Goal: Task Accomplishment & Management: Use online tool/utility

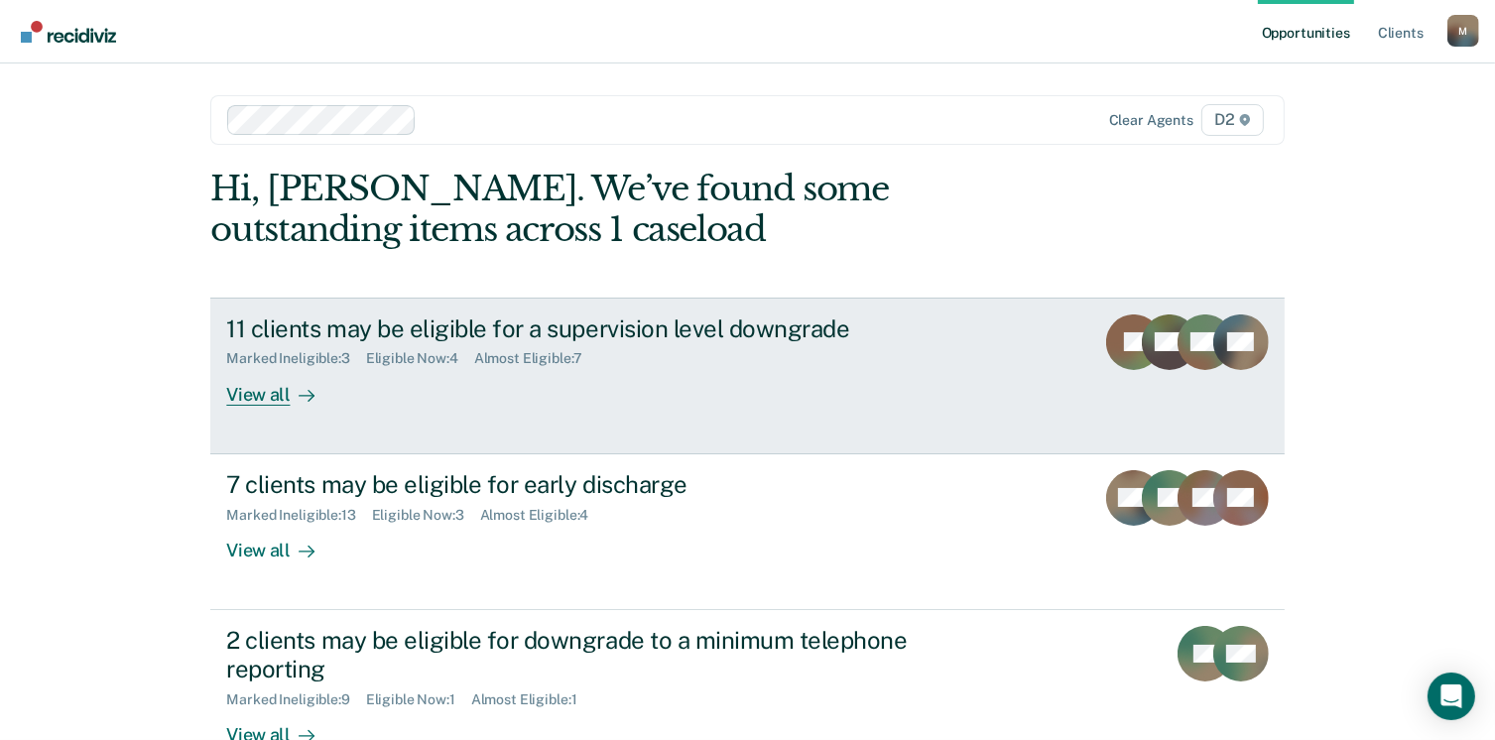
click at [266, 399] on div "View all" at bounding box center [281, 386] width 111 height 39
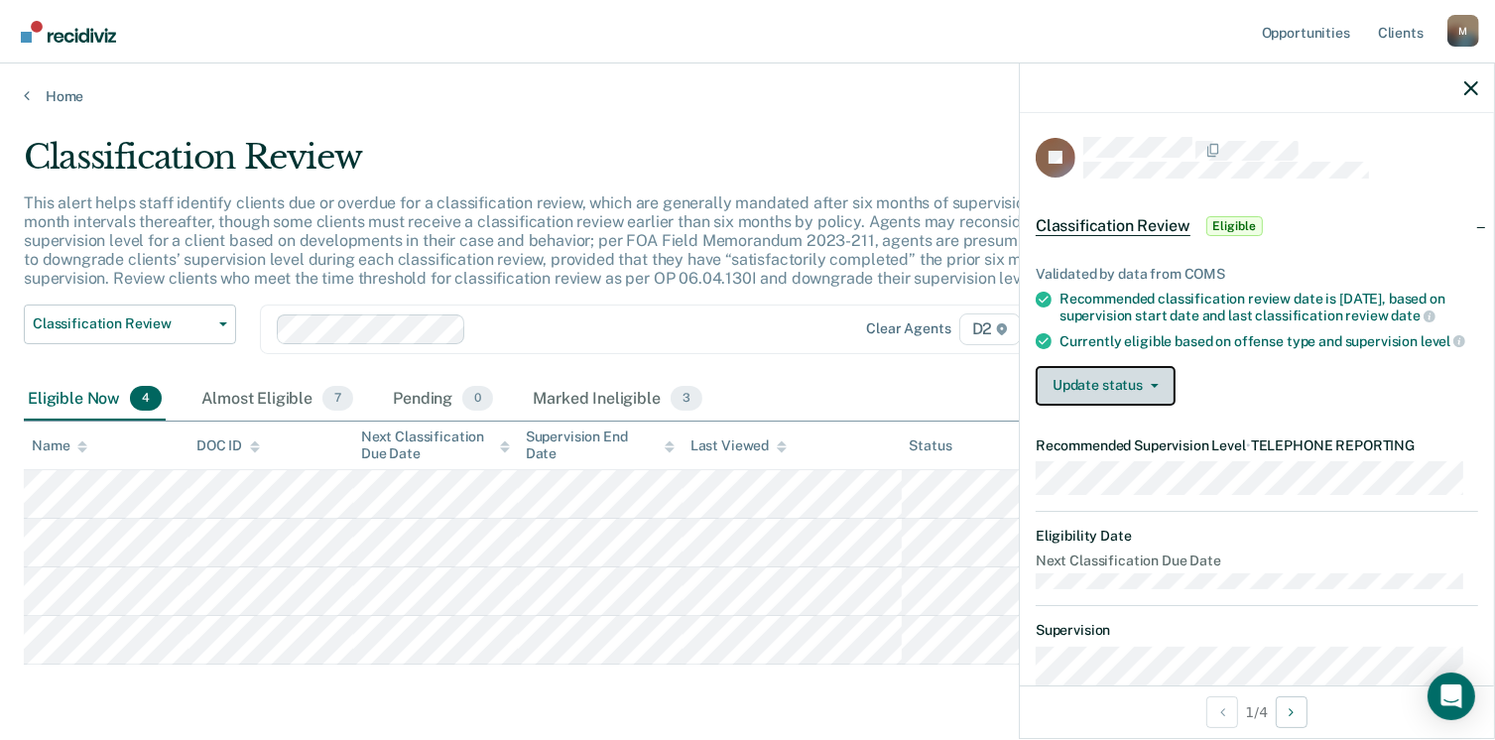
click at [1136, 406] on button "Update status" at bounding box center [1106, 386] width 140 height 40
click at [1310, 406] on div "Update status [PERSON_NAME] Mark Ineligible" at bounding box center [1257, 386] width 442 height 40
click at [1131, 406] on button "Update status" at bounding box center [1106, 386] width 140 height 40
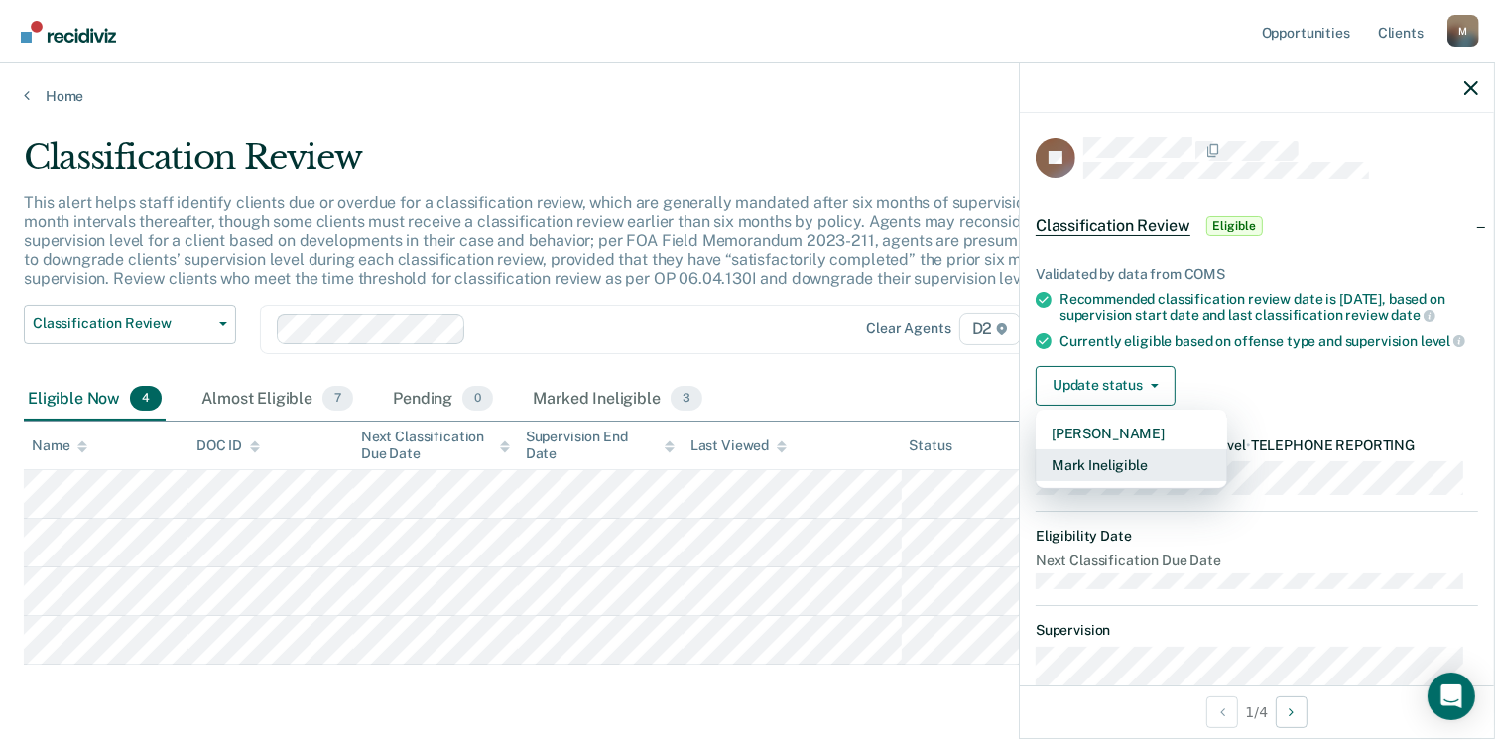
click at [1132, 481] on button "Mark Ineligible" at bounding box center [1131, 465] width 191 height 32
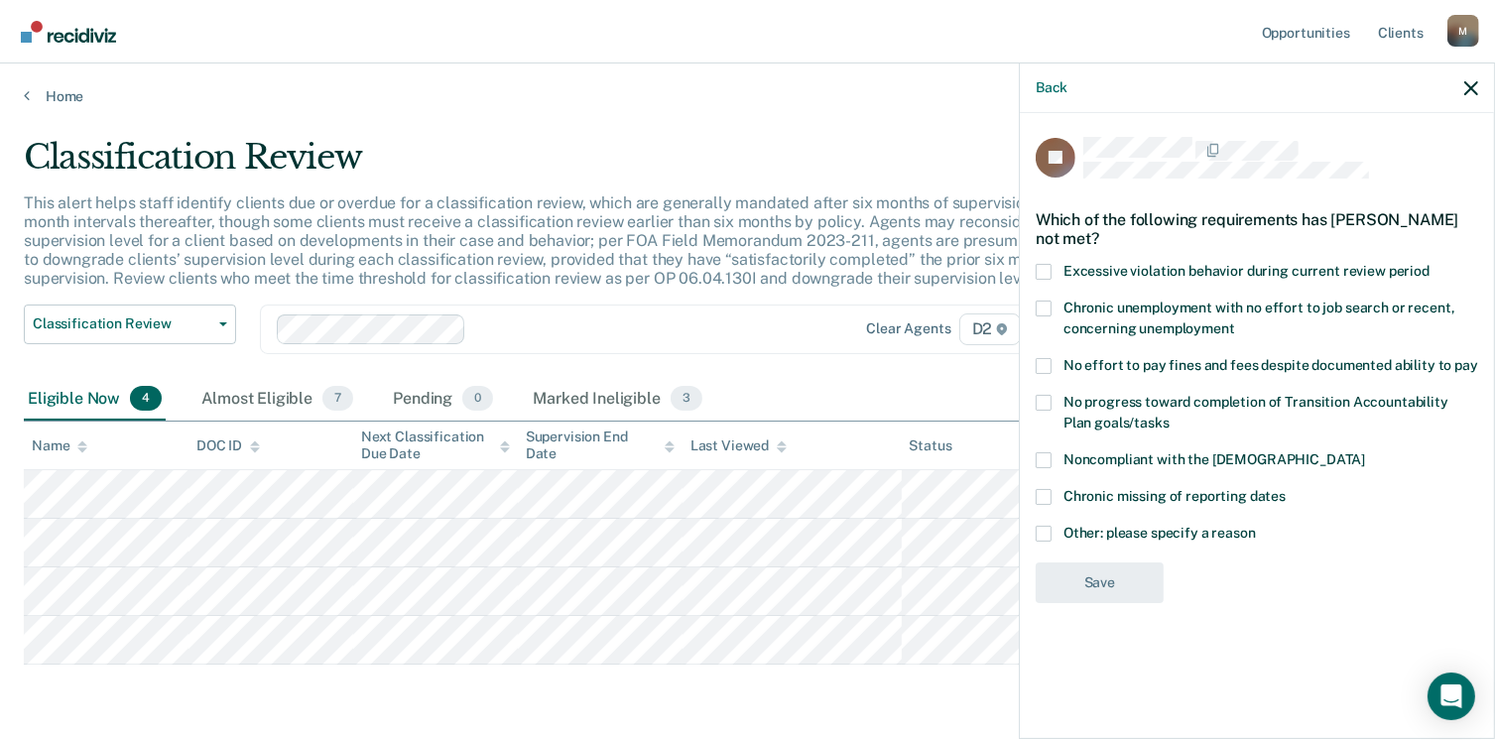
click at [1044, 453] on span at bounding box center [1044, 460] width 16 height 16
click at [1365, 452] on input "Noncompliant with the [DEMOGRAPHIC_DATA]" at bounding box center [1365, 452] width 0 height 0
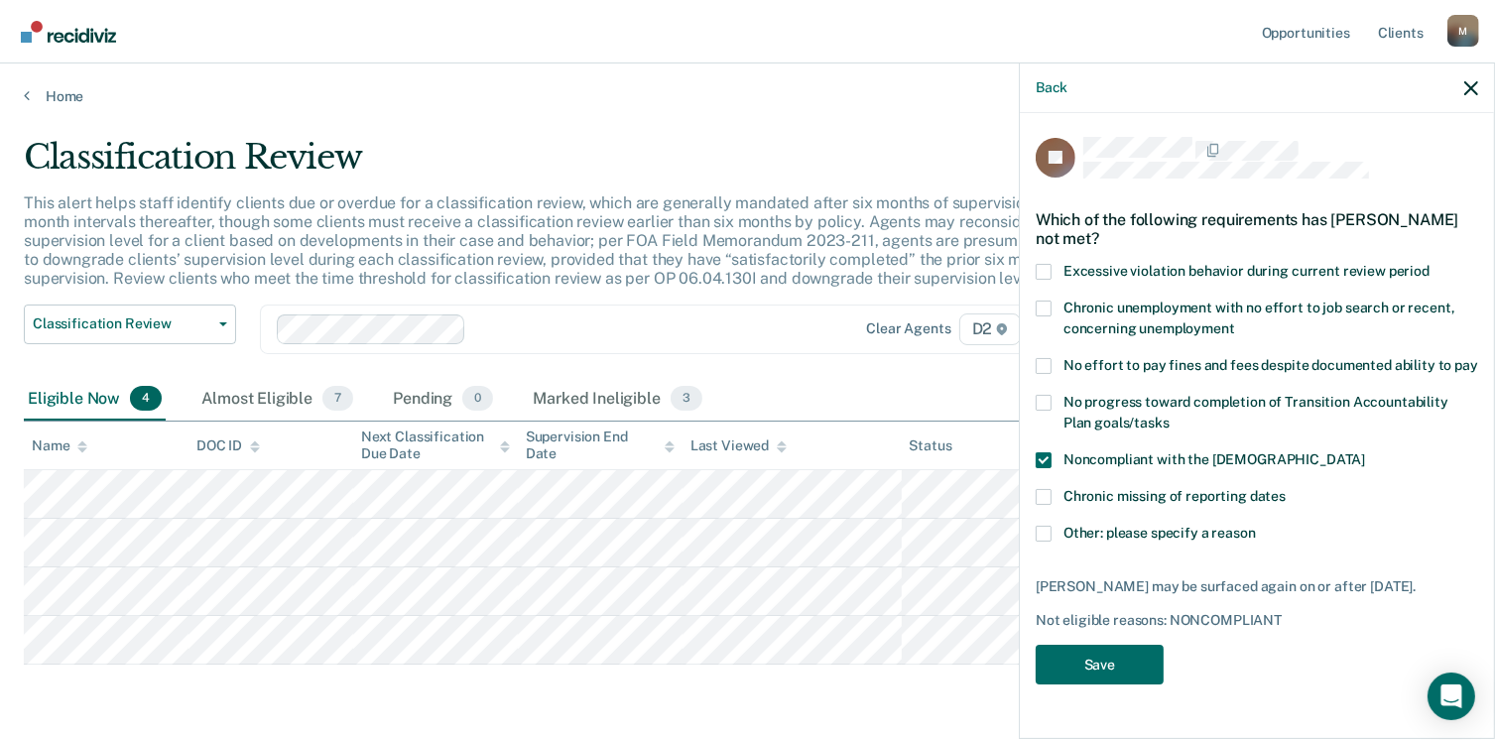
scroll to position [64, 0]
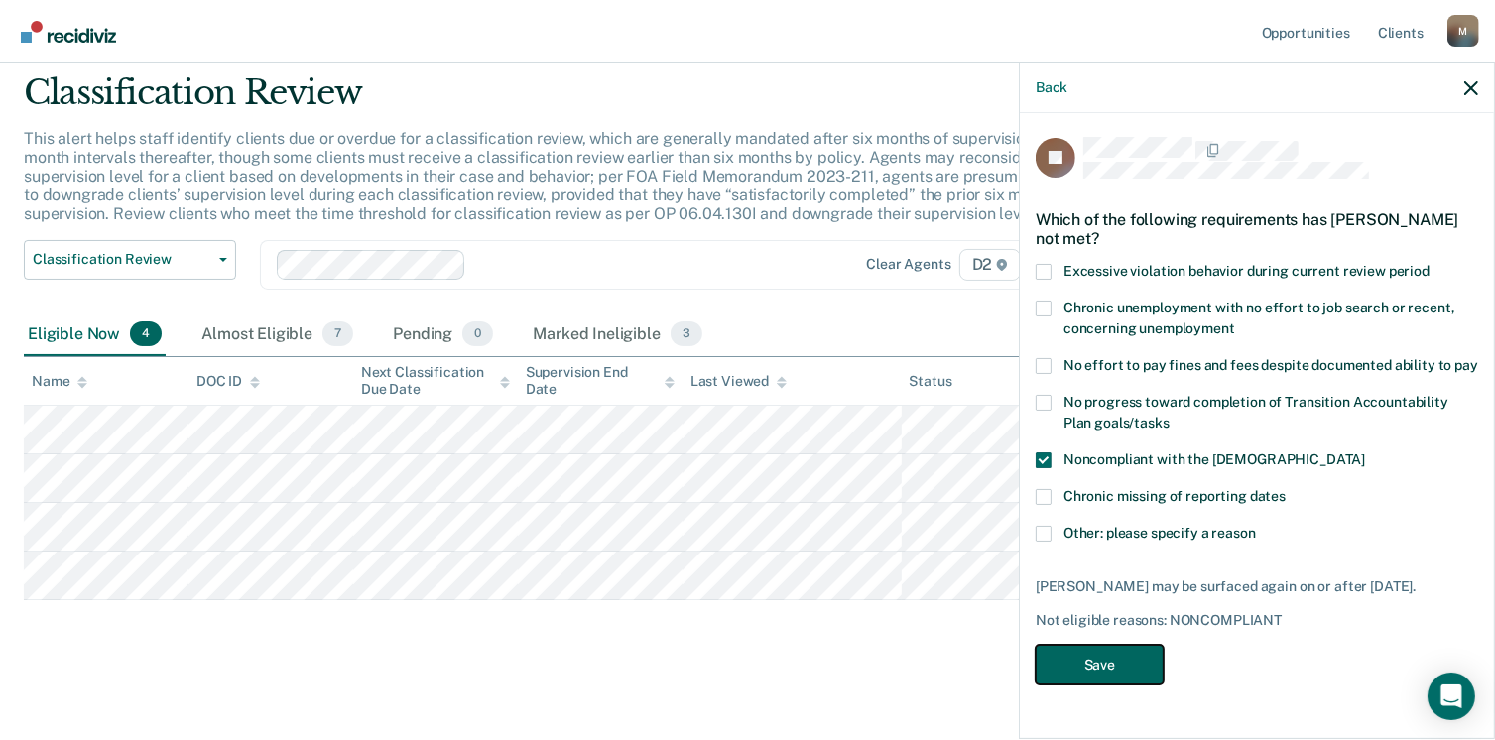
click at [1076, 669] on button "Save" at bounding box center [1100, 665] width 128 height 41
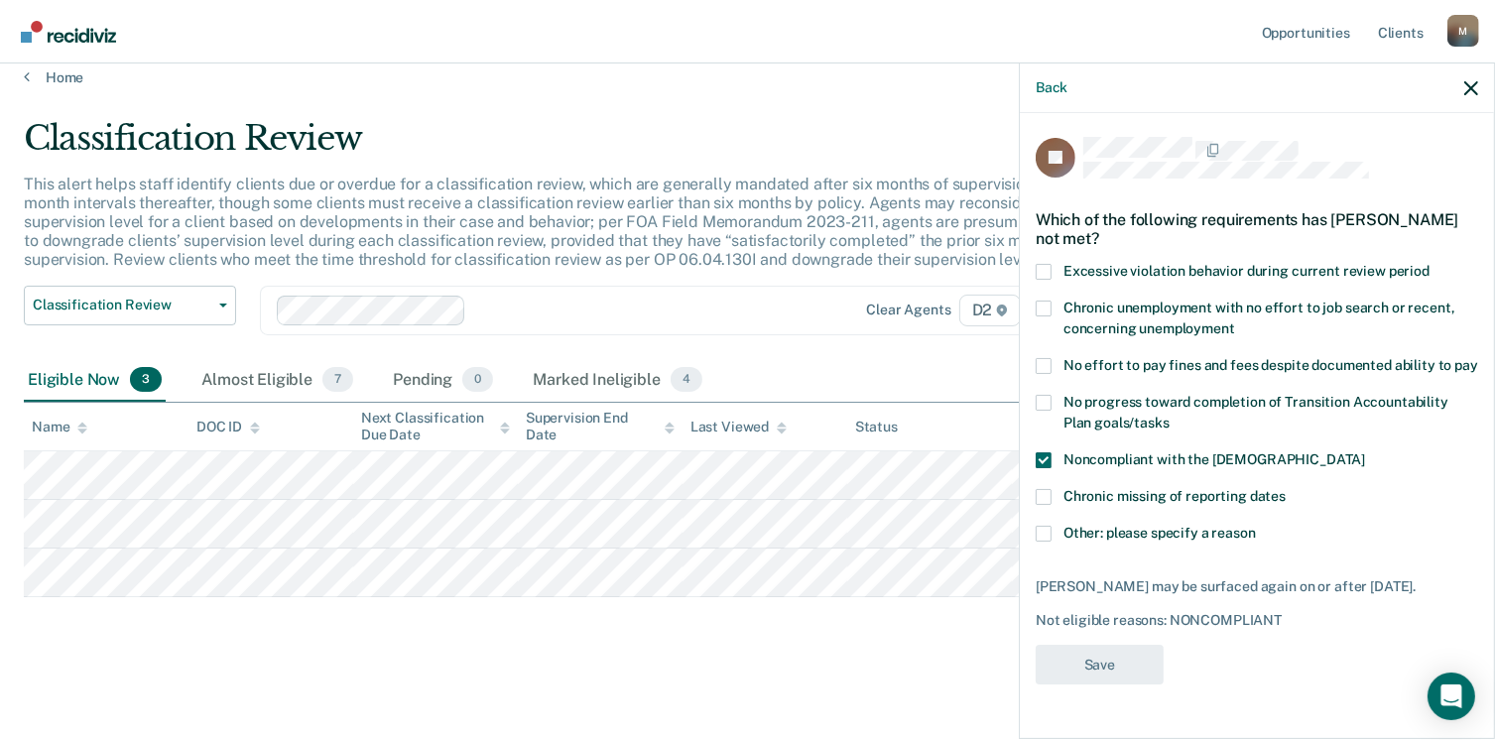
scroll to position [16, 0]
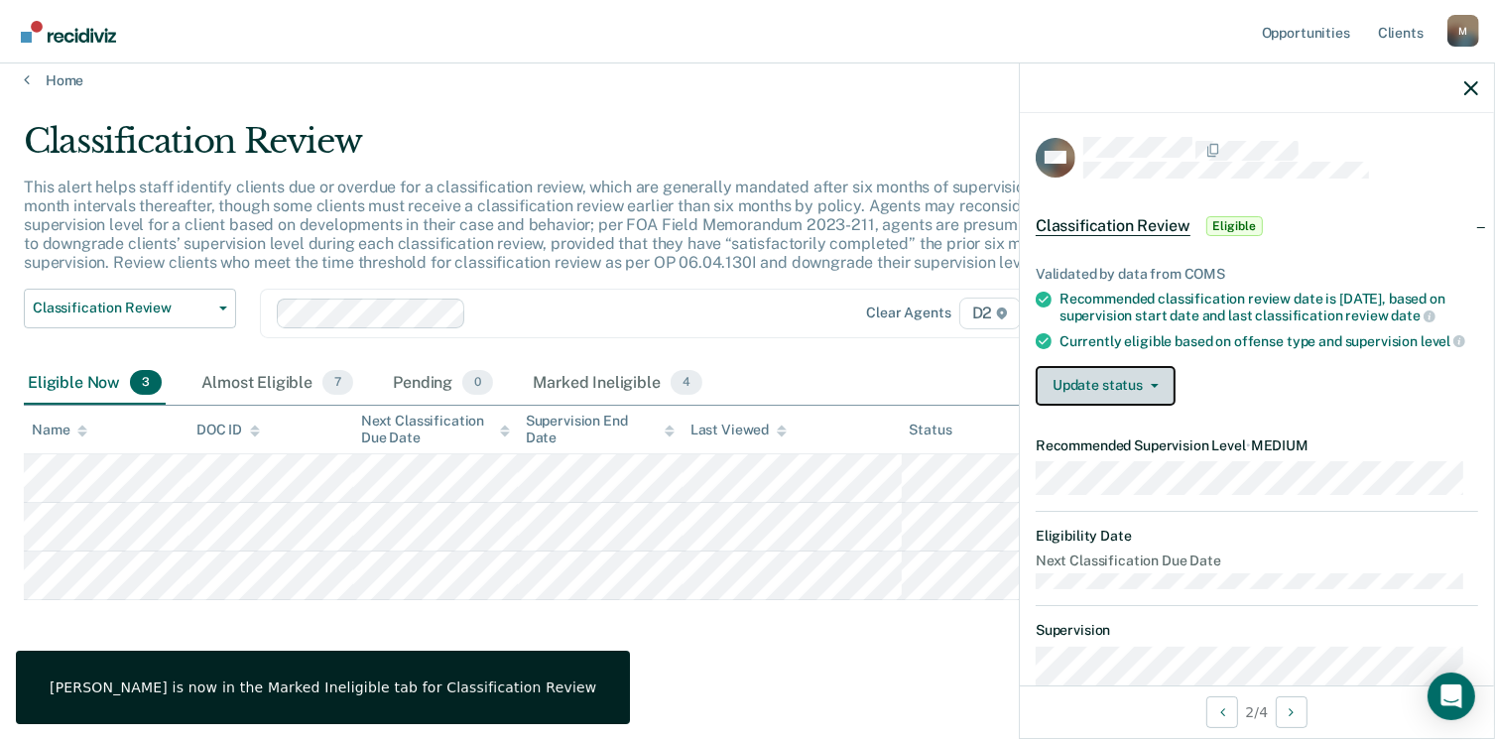
click at [1137, 406] on button "Update status" at bounding box center [1106, 386] width 140 height 40
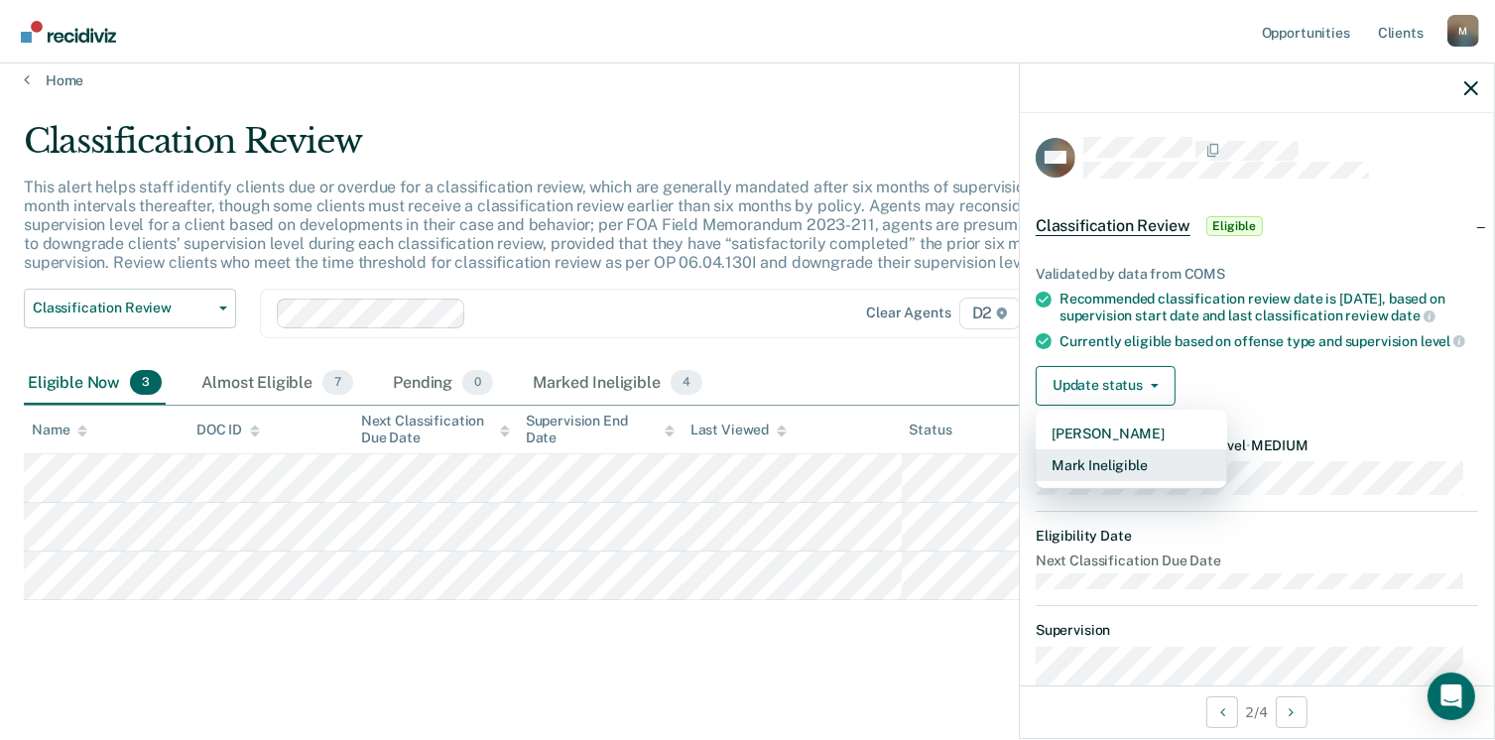
click at [1127, 481] on button "Mark Ineligible" at bounding box center [1131, 465] width 191 height 32
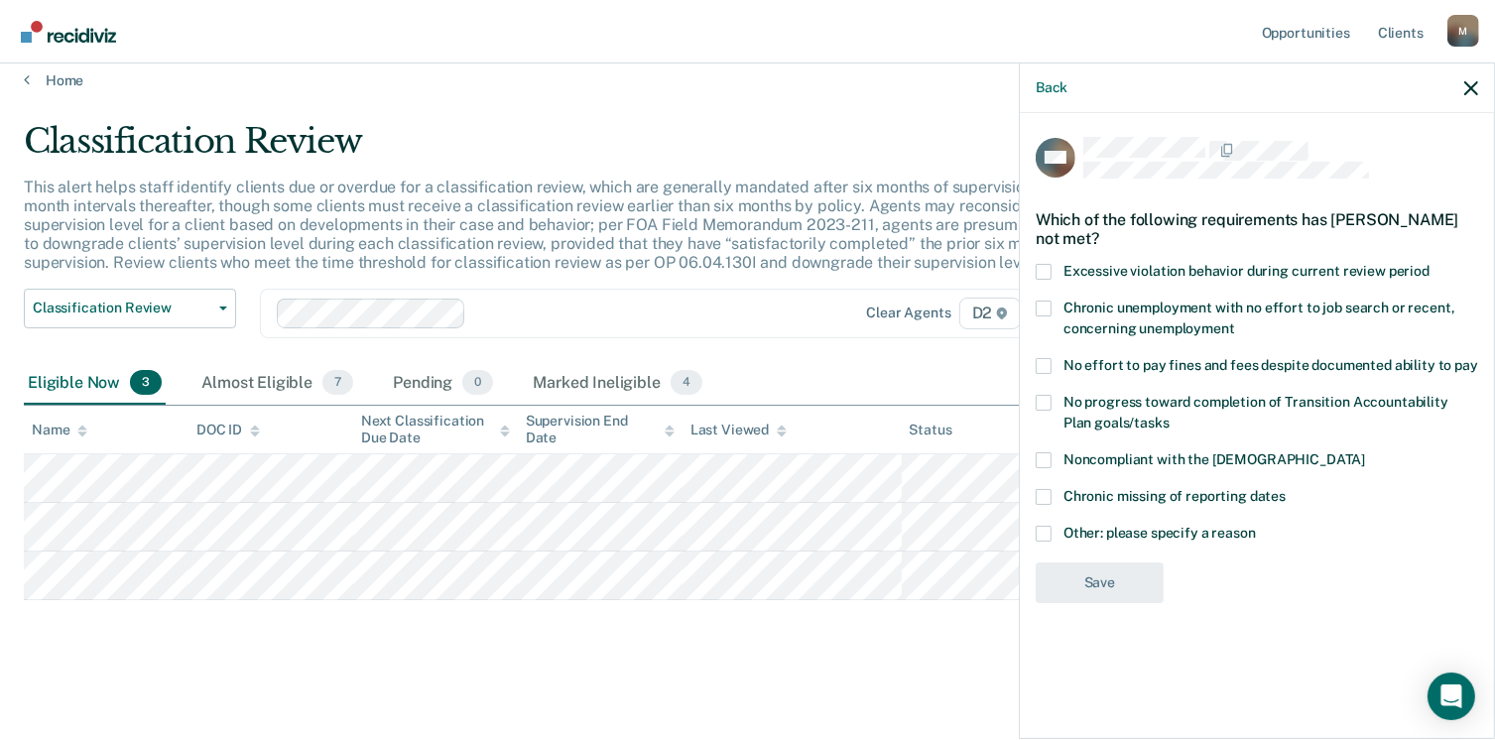
click at [1043, 456] on span at bounding box center [1044, 460] width 16 height 16
click at [1365, 452] on input "Noncompliant with the [DEMOGRAPHIC_DATA]" at bounding box center [1365, 452] width 0 height 0
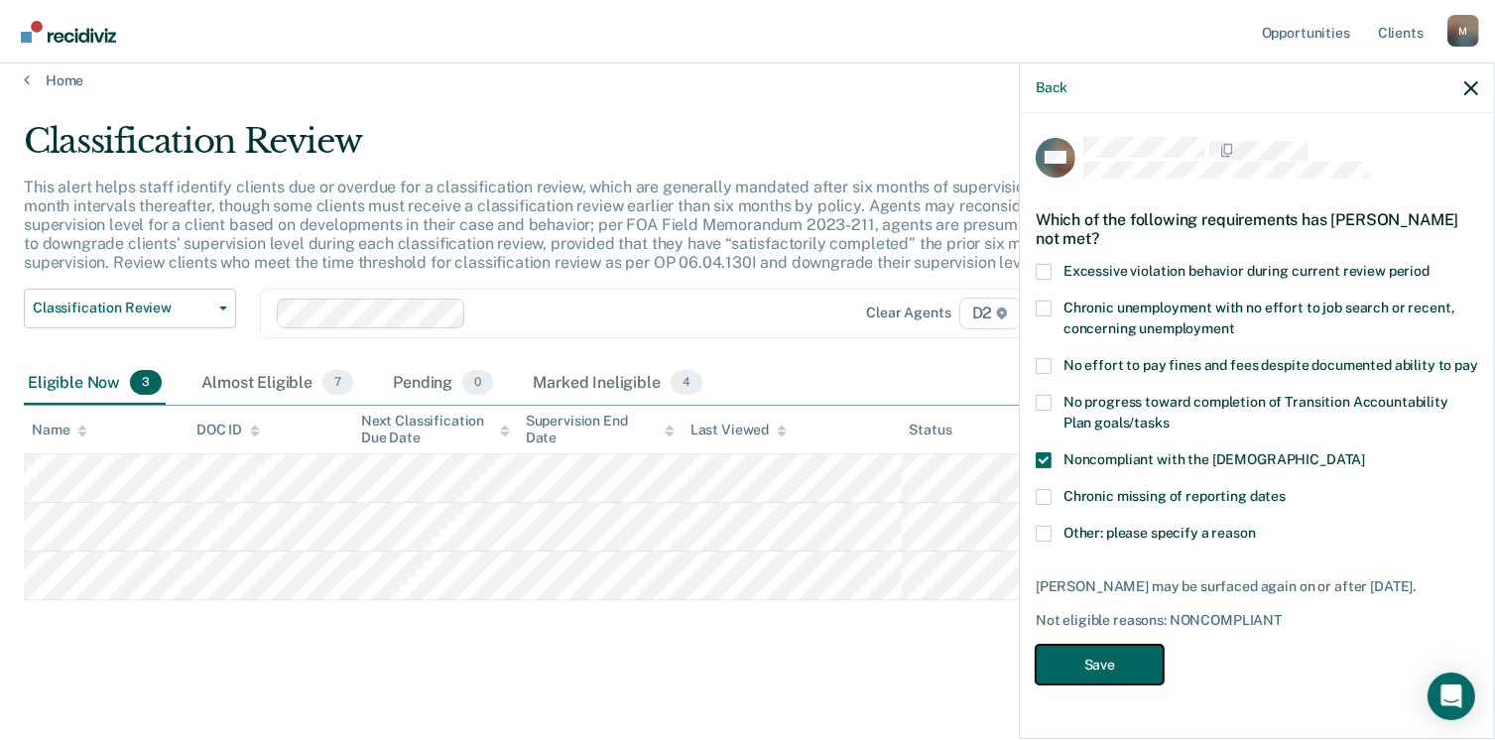
drag, startPoint x: 1123, startPoint y: 660, endPoint x: 1119, endPoint y: 638, distance: 22.2
click at [1123, 656] on button "Save" at bounding box center [1100, 665] width 128 height 41
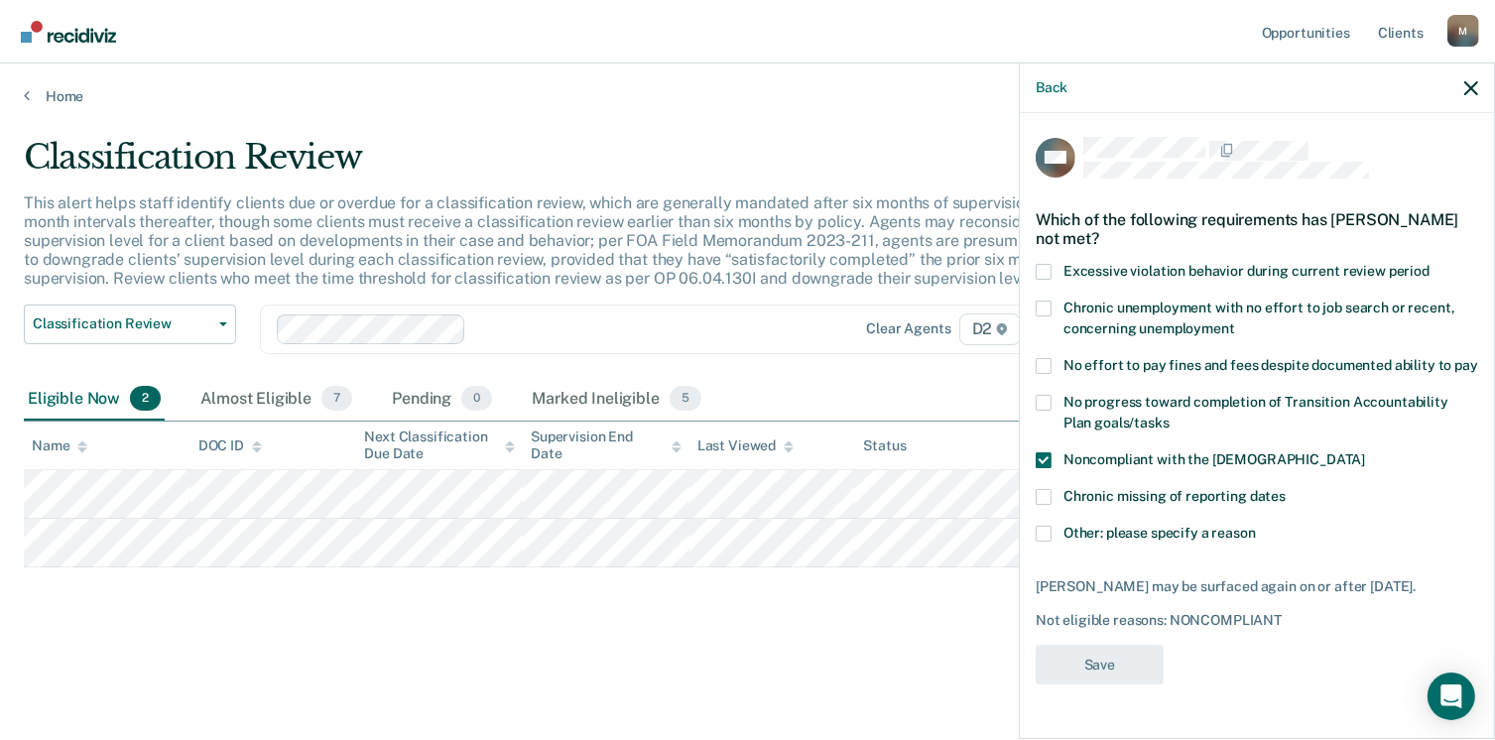
scroll to position [0, 0]
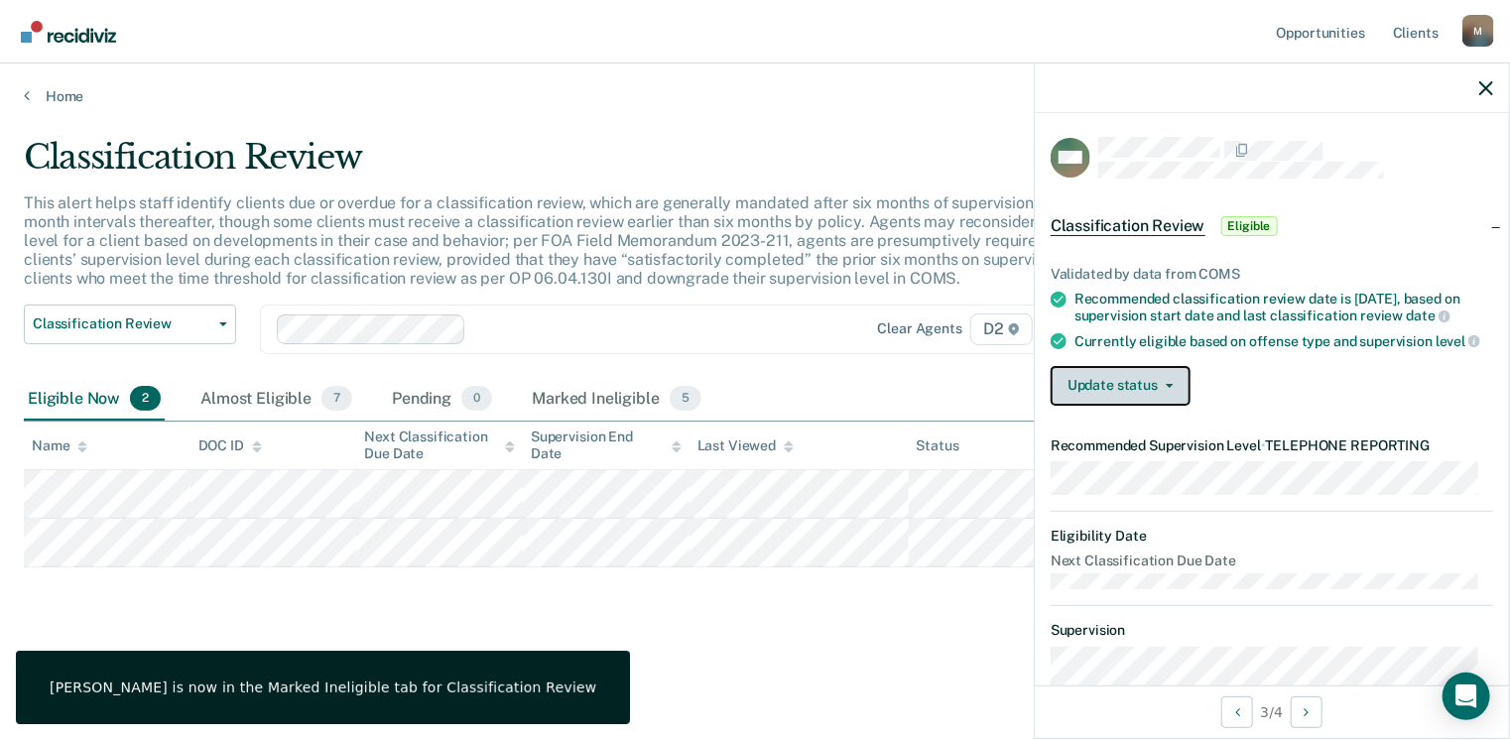
click at [1138, 406] on button "Update status" at bounding box center [1121, 386] width 140 height 40
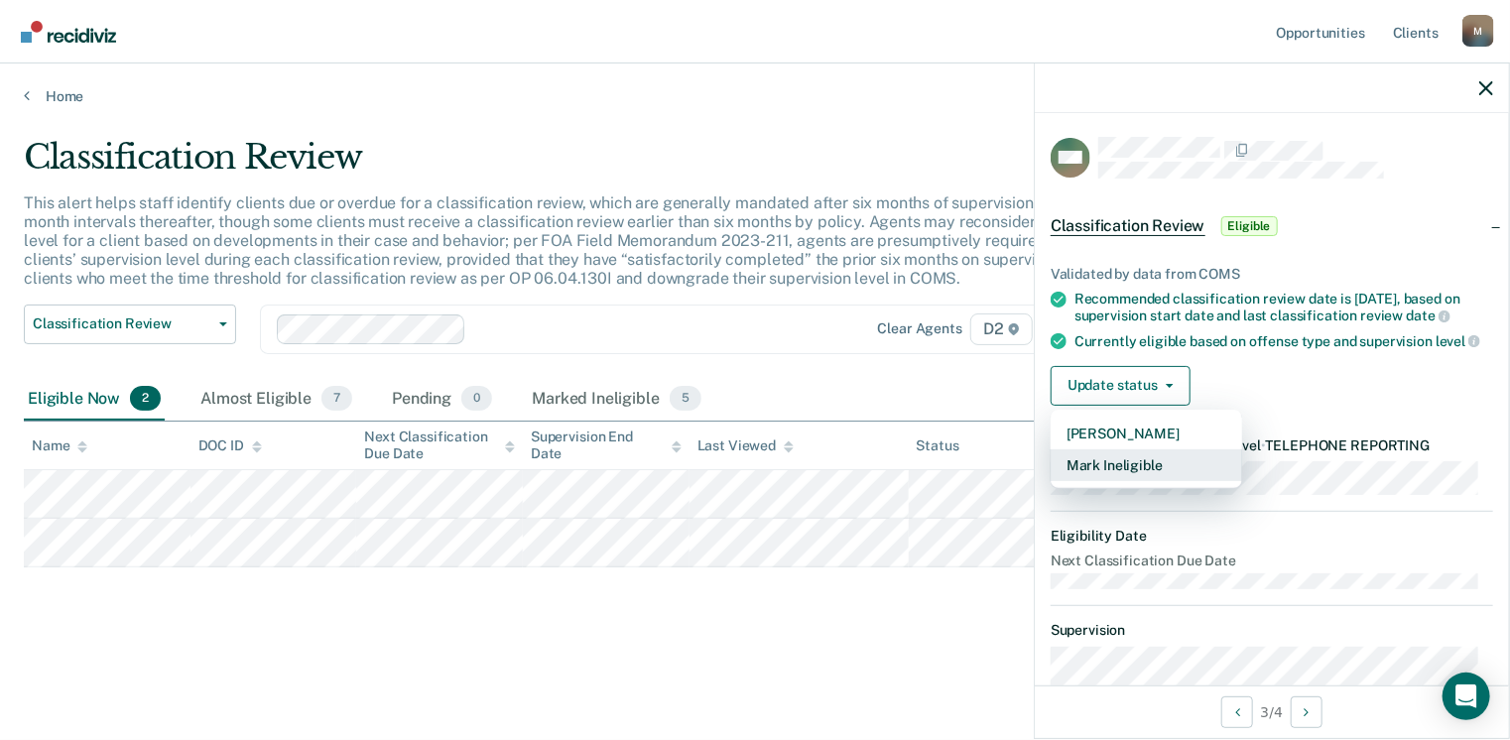
click at [1140, 481] on button "Mark Ineligible" at bounding box center [1146, 465] width 191 height 32
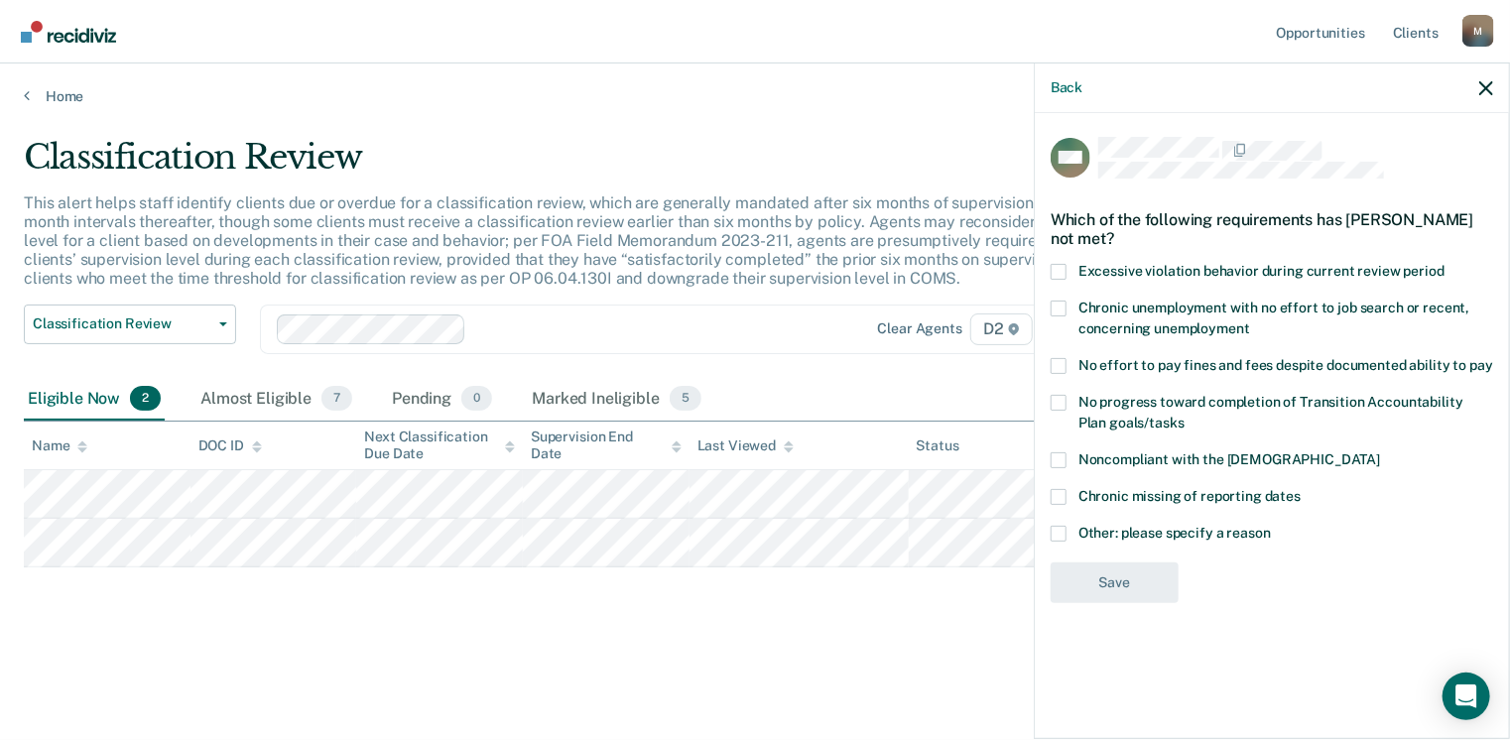
click at [1051, 491] on span at bounding box center [1059, 497] width 16 height 16
click at [1301, 489] on input "Chronic missing of reporting dates" at bounding box center [1301, 489] width 0 height 0
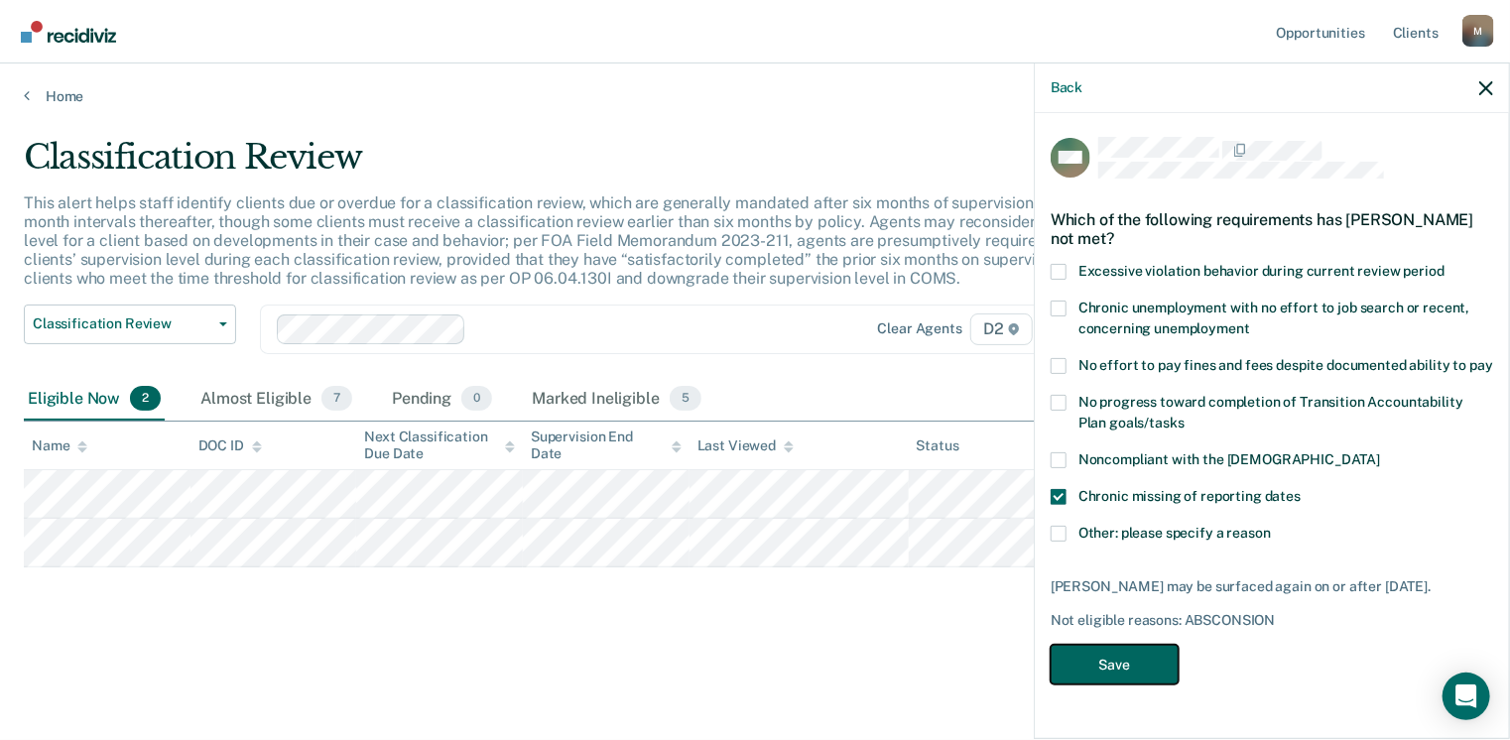
click at [1114, 652] on button "Save" at bounding box center [1115, 665] width 128 height 41
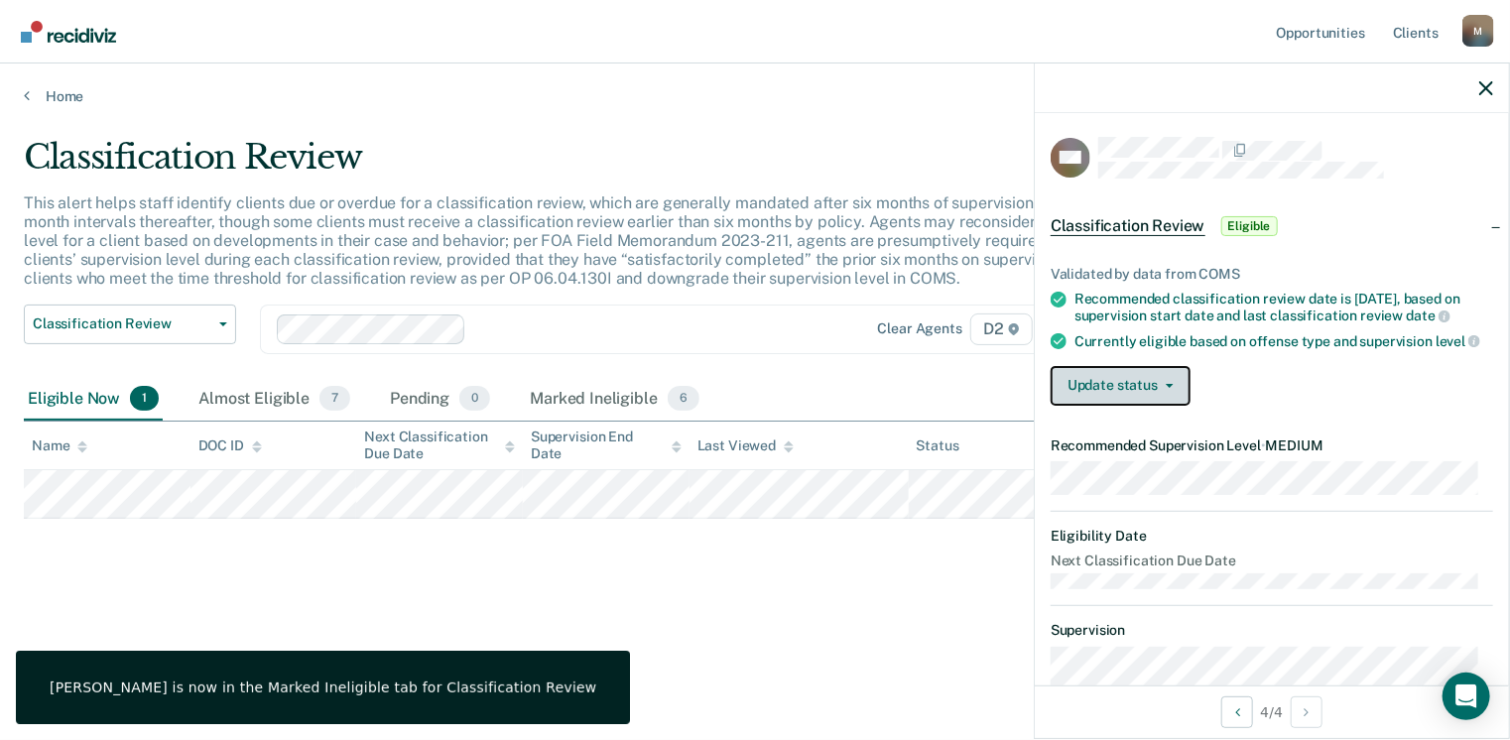
click at [1143, 406] on button "Update status" at bounding box center [1121, 386] width 140 height 40
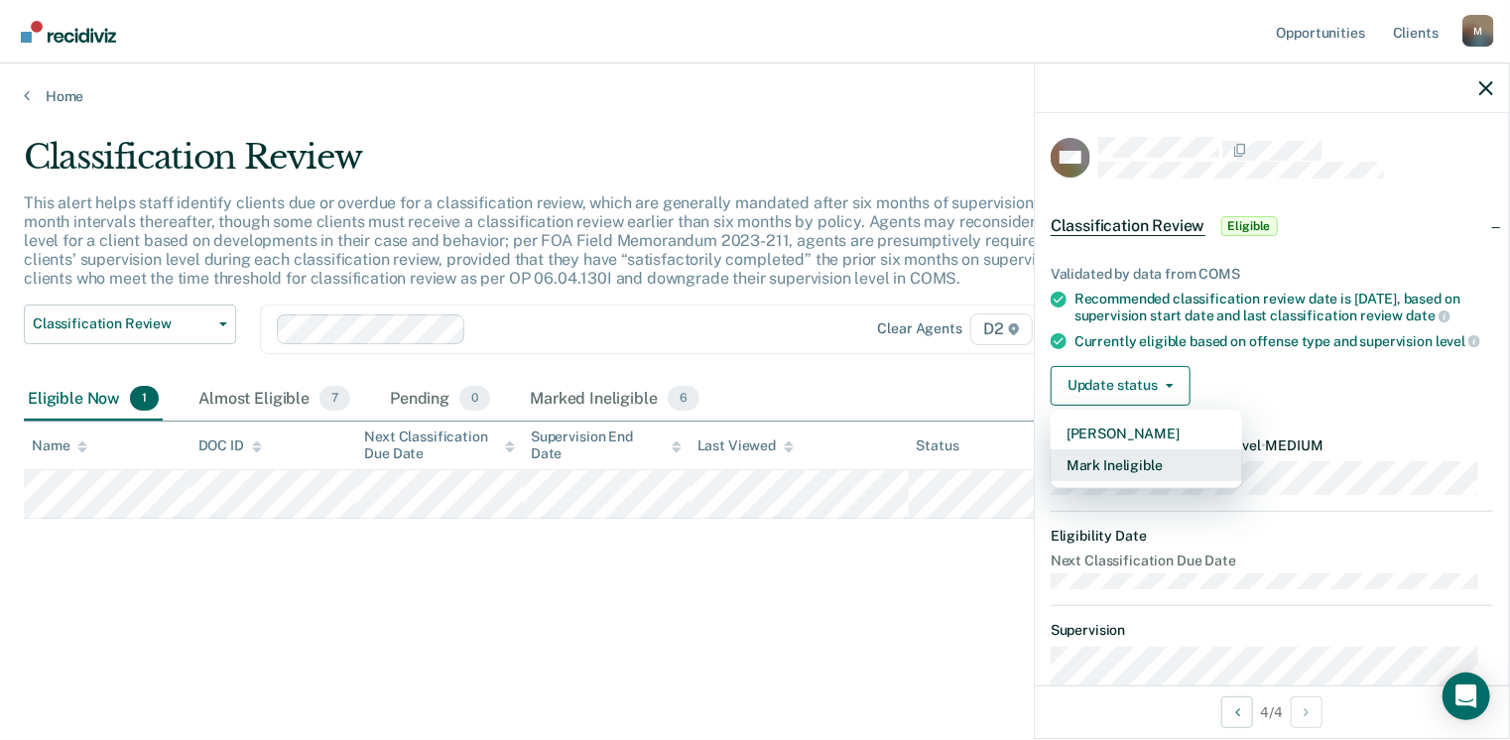
click at [1151, 481] on button "Mark Ineligible" at bounding box center [1146, 465] width 191 height 32
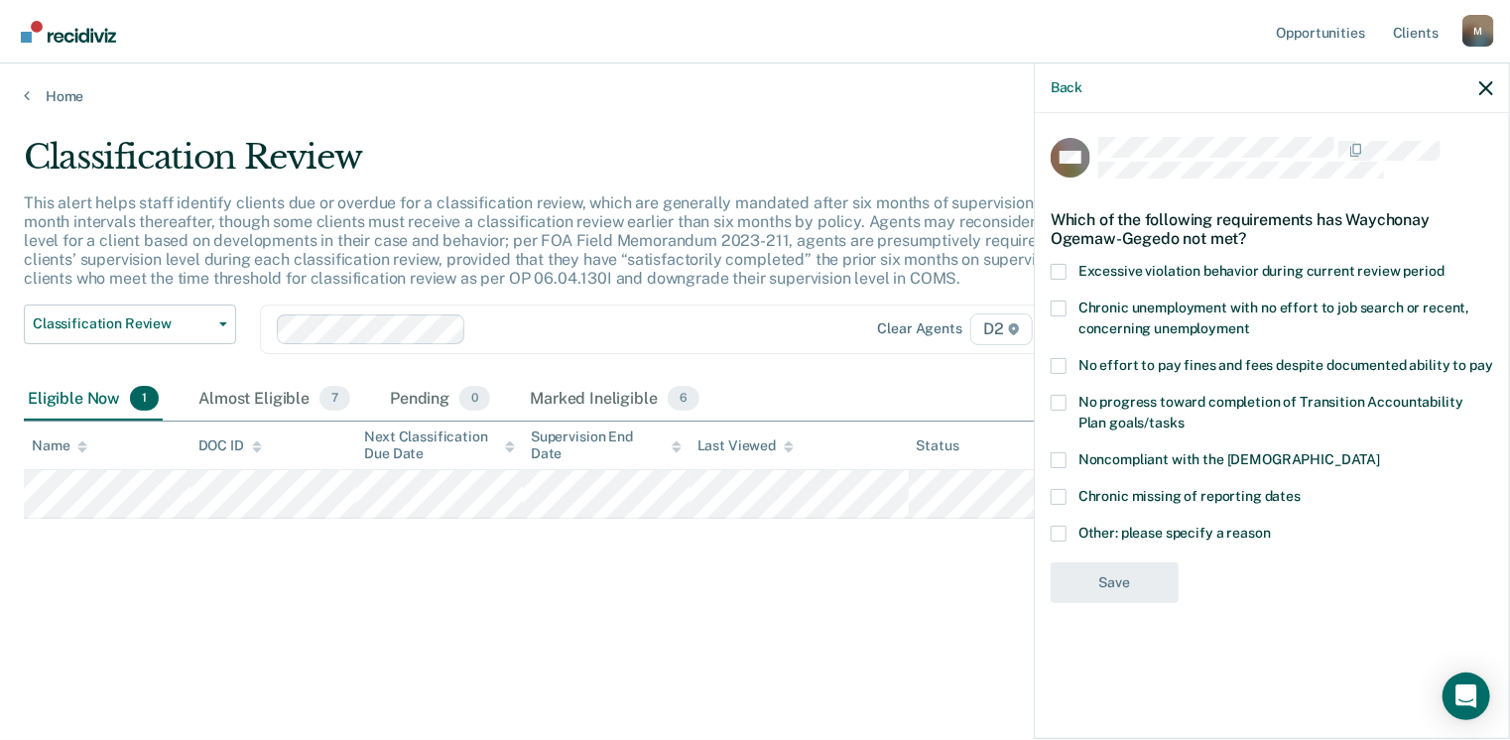
click at [1065, 497] on span at bounding box center [1059, 497] width 16 height 16
click at [1301, 489] on input "Chronic missing of reporting dates" at bounding box center [1301, 489] width 0 height 0
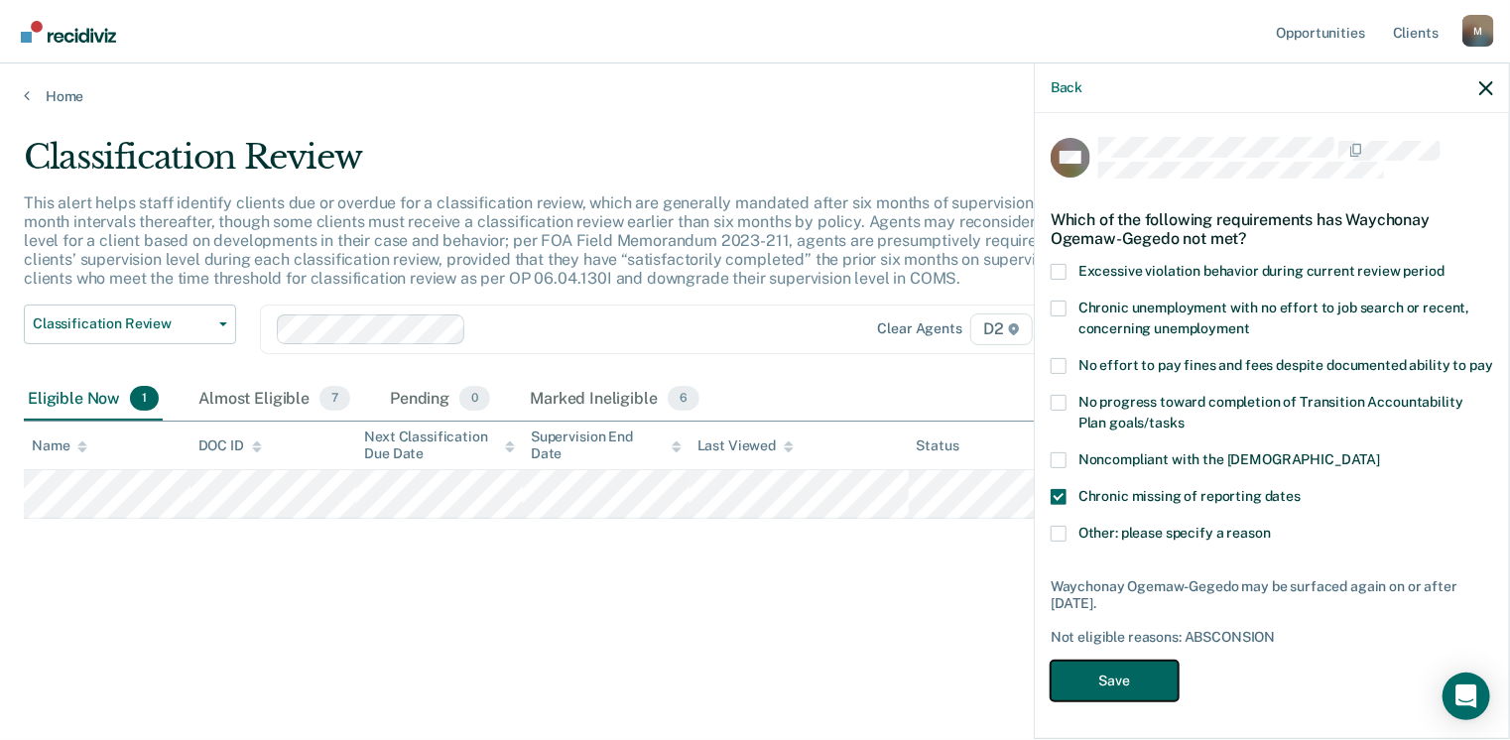
click at [1123, 689] on button "Save" at bounding box center [1115, 681] width 128 height 41
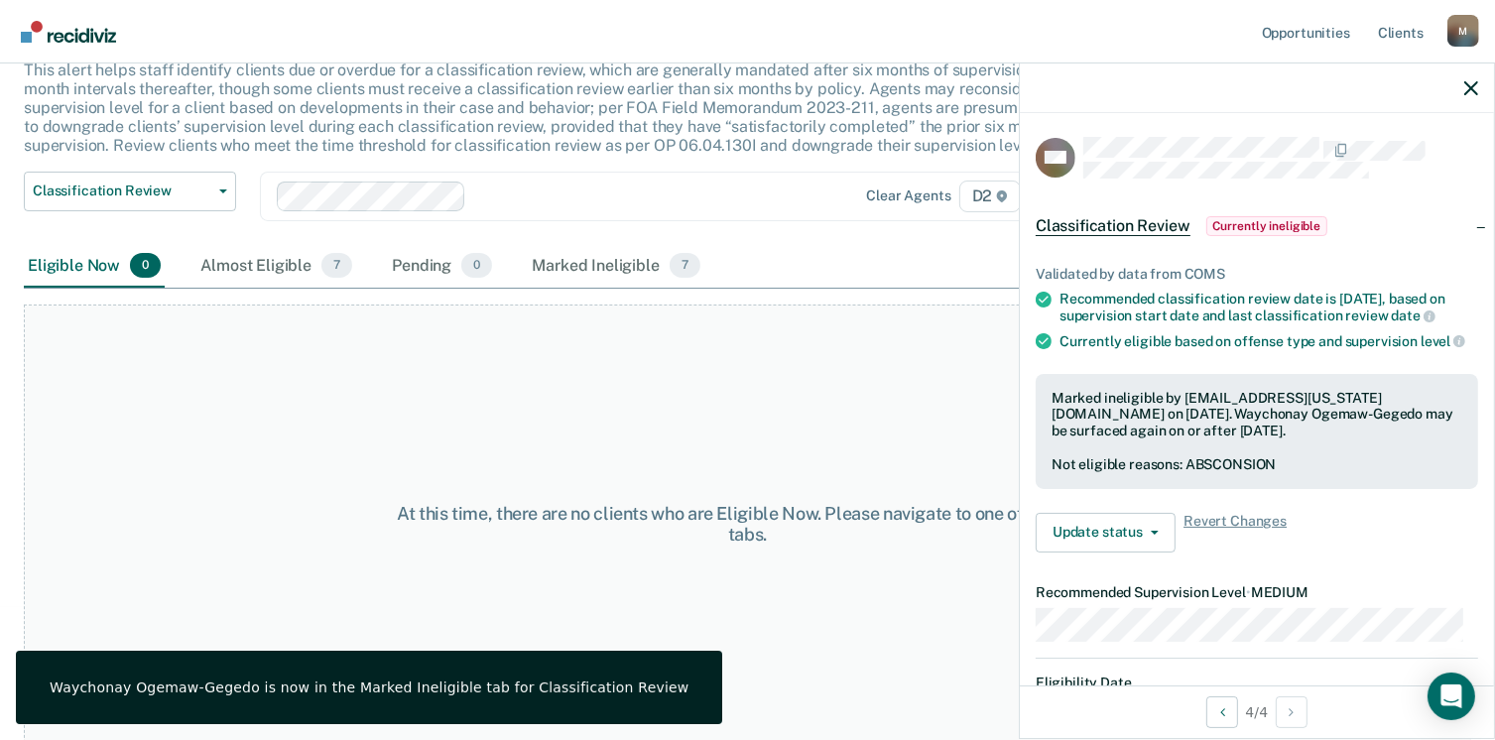
scroll to position [134, 0]
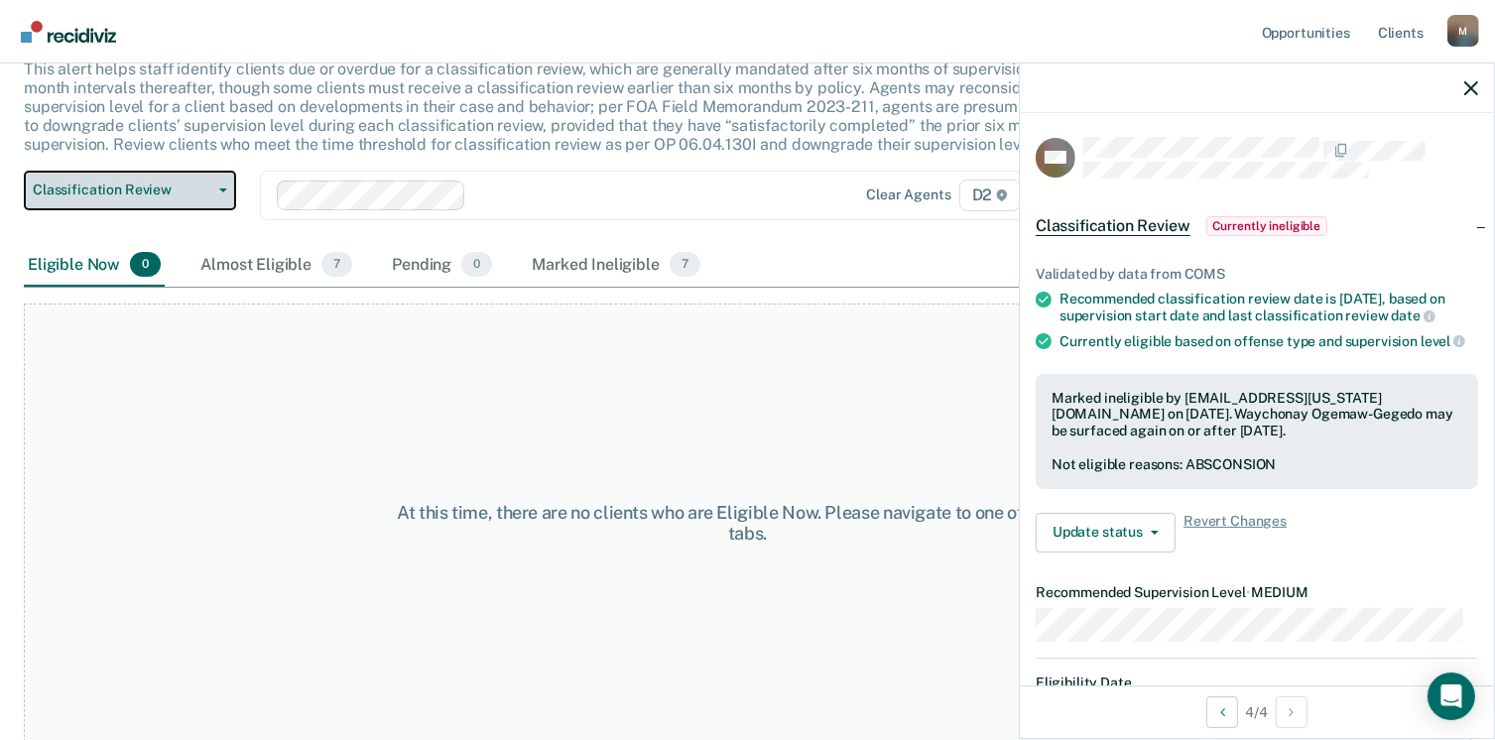
click at [206, 183] on span "Classification Review" at bounding box center [122, 190] width 179 height 17
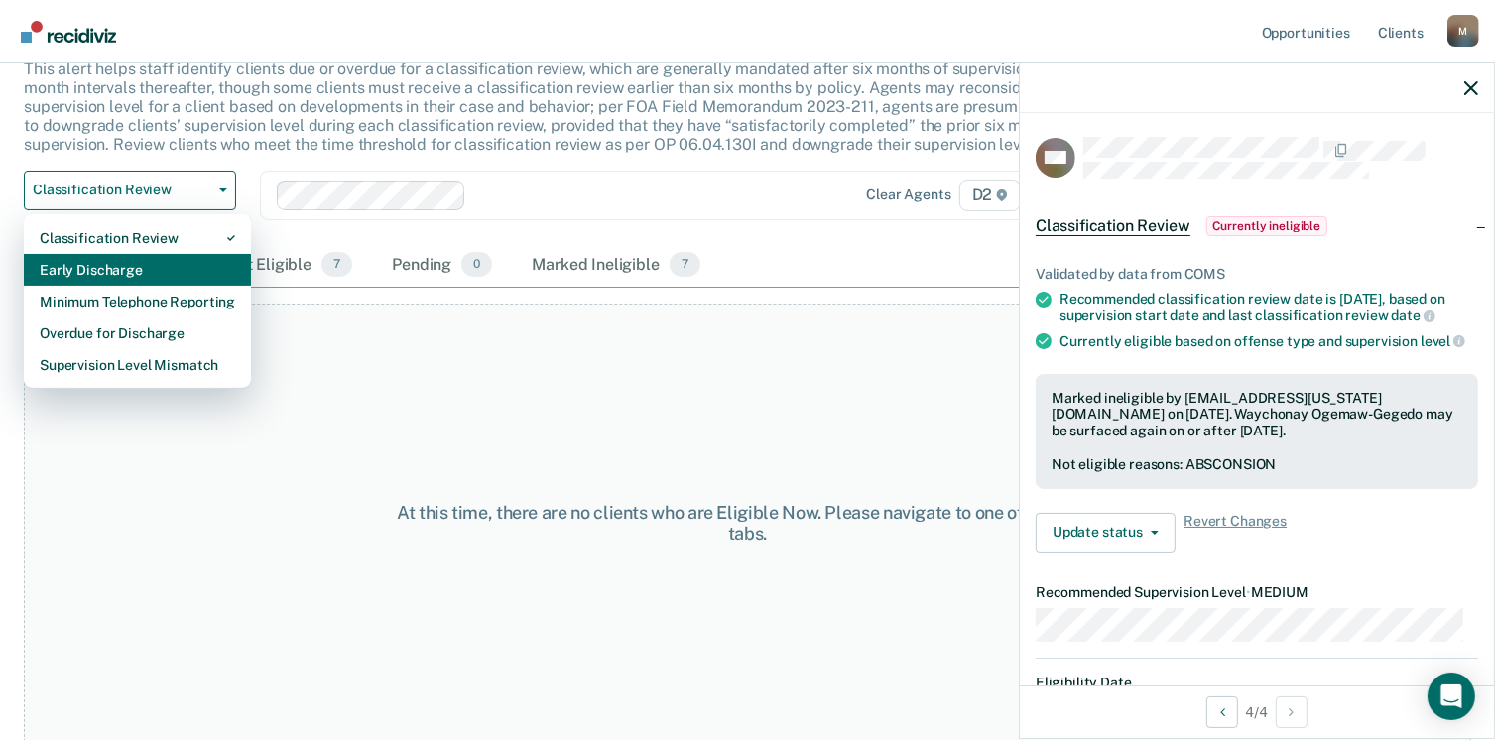
click at [172, 271] on div "Early Discharge" at bounding box center [137, 270] width 195 height 32
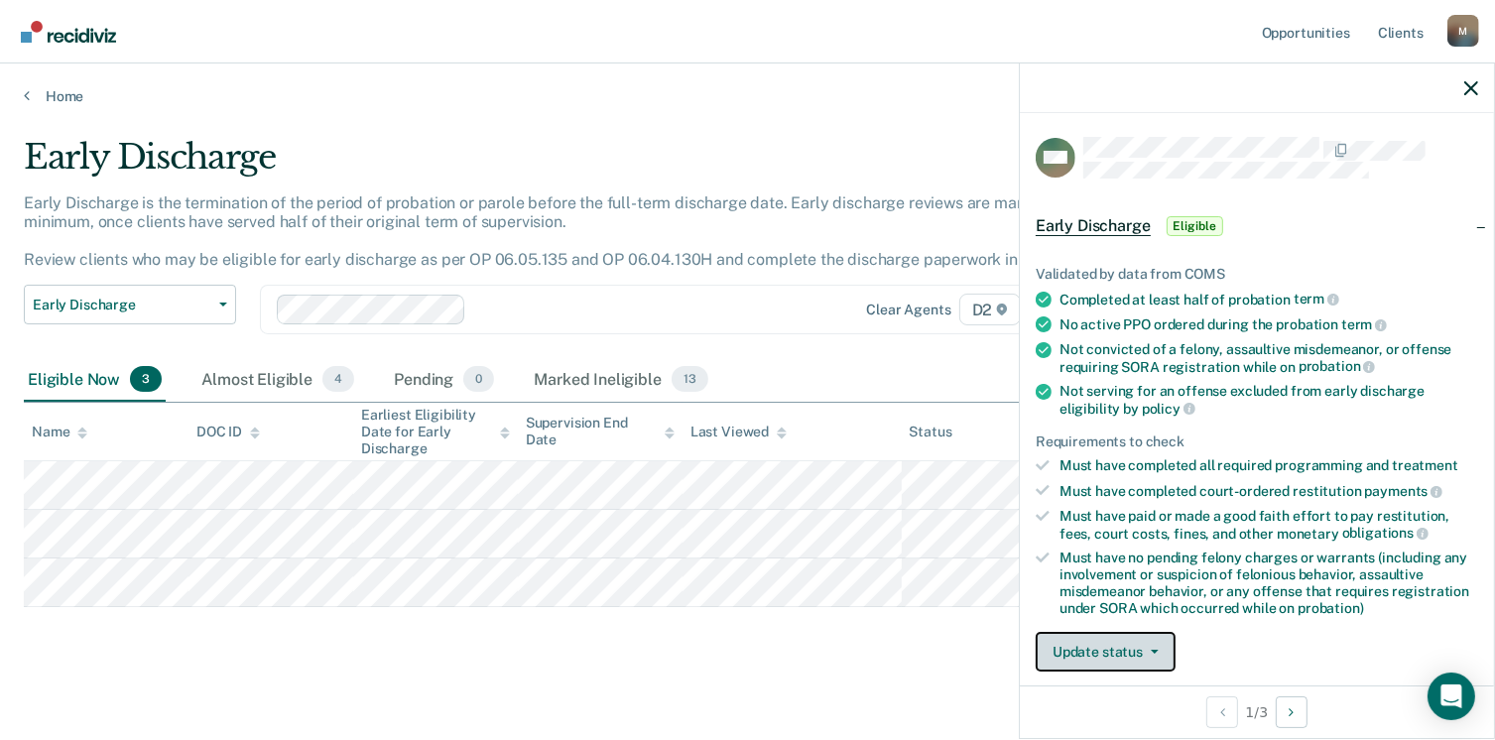
click at [1148, 656] on button "Update status" at bounding box center [1106, 652] width 140 height 40
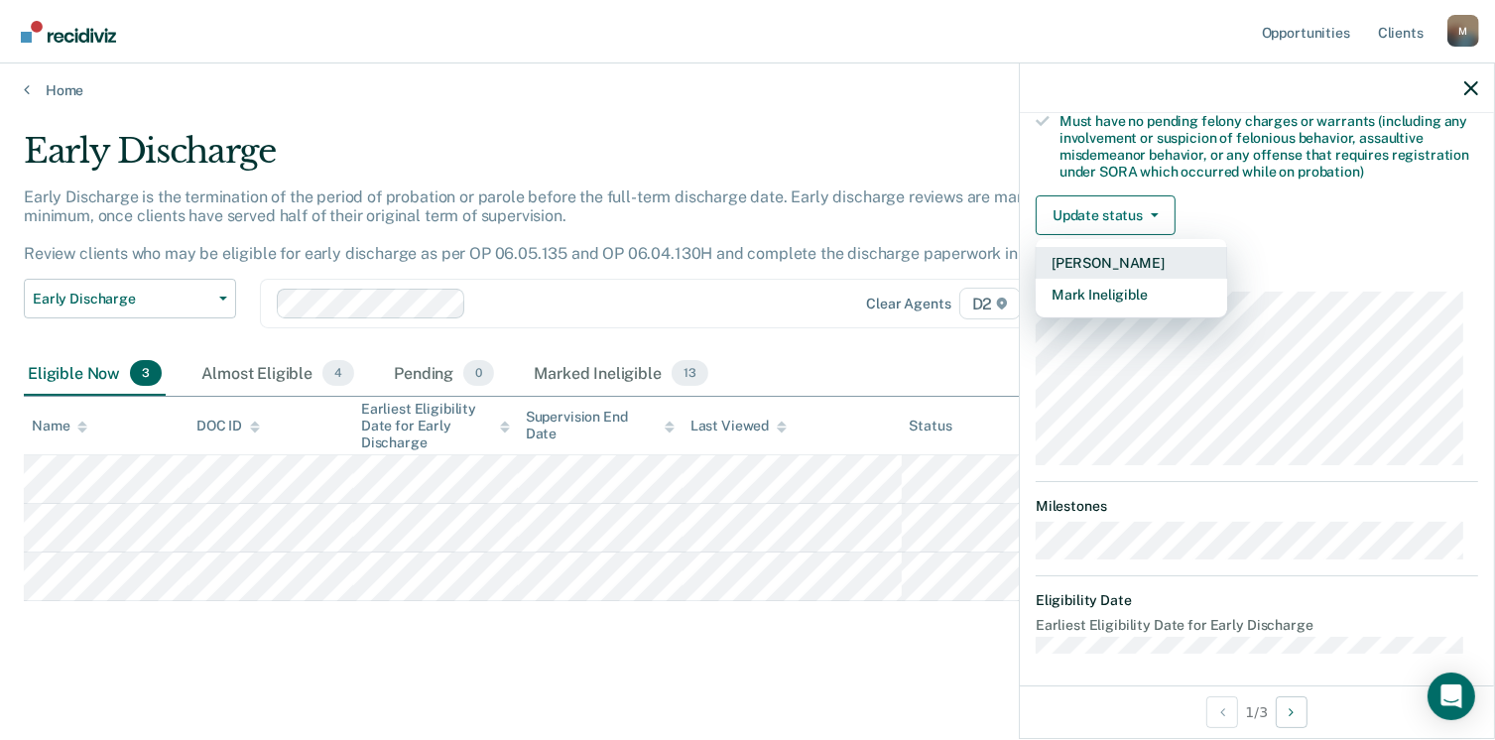
scroll to position [8, 0]
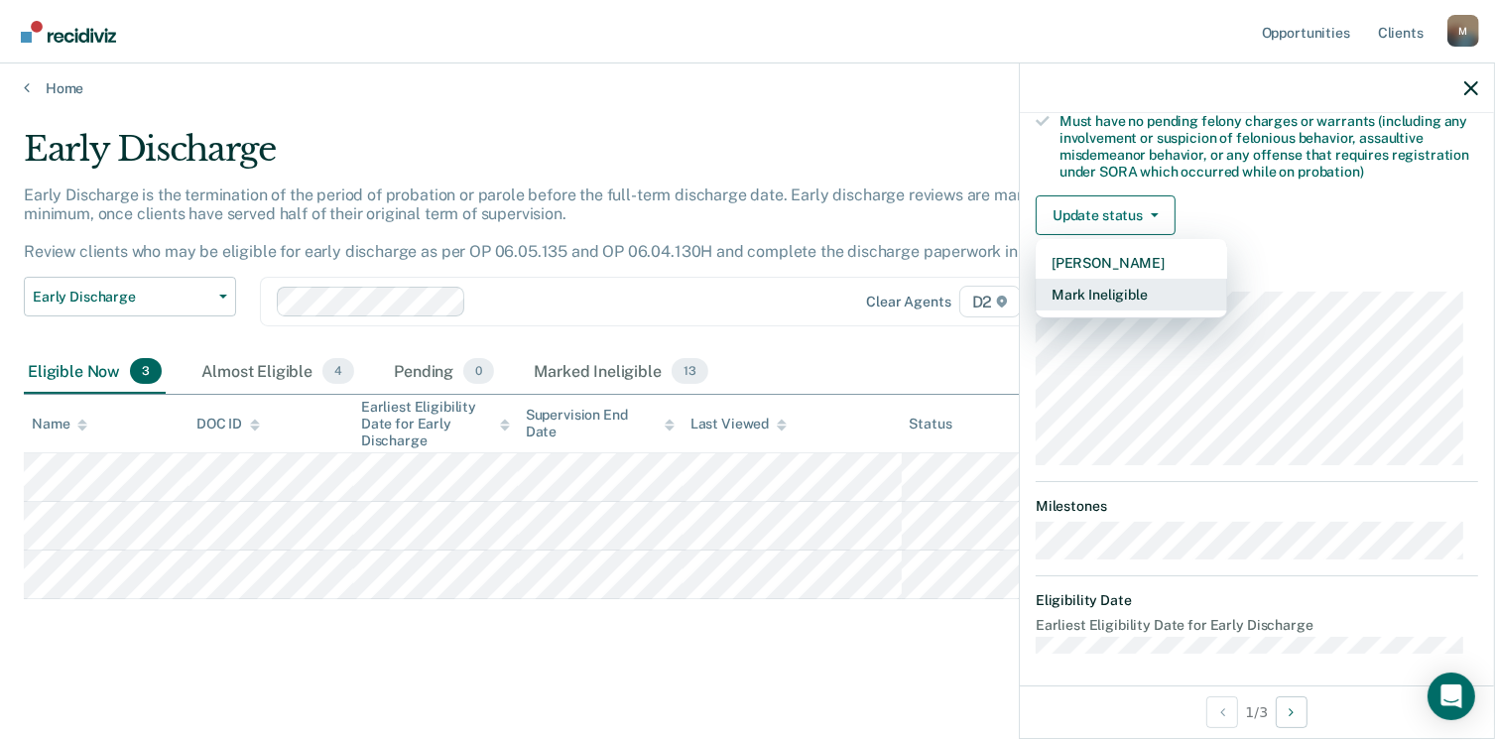
click at [1103, 291] on button "Mark Ineligible" at bounding box center [1131, 295] width 191 height 32
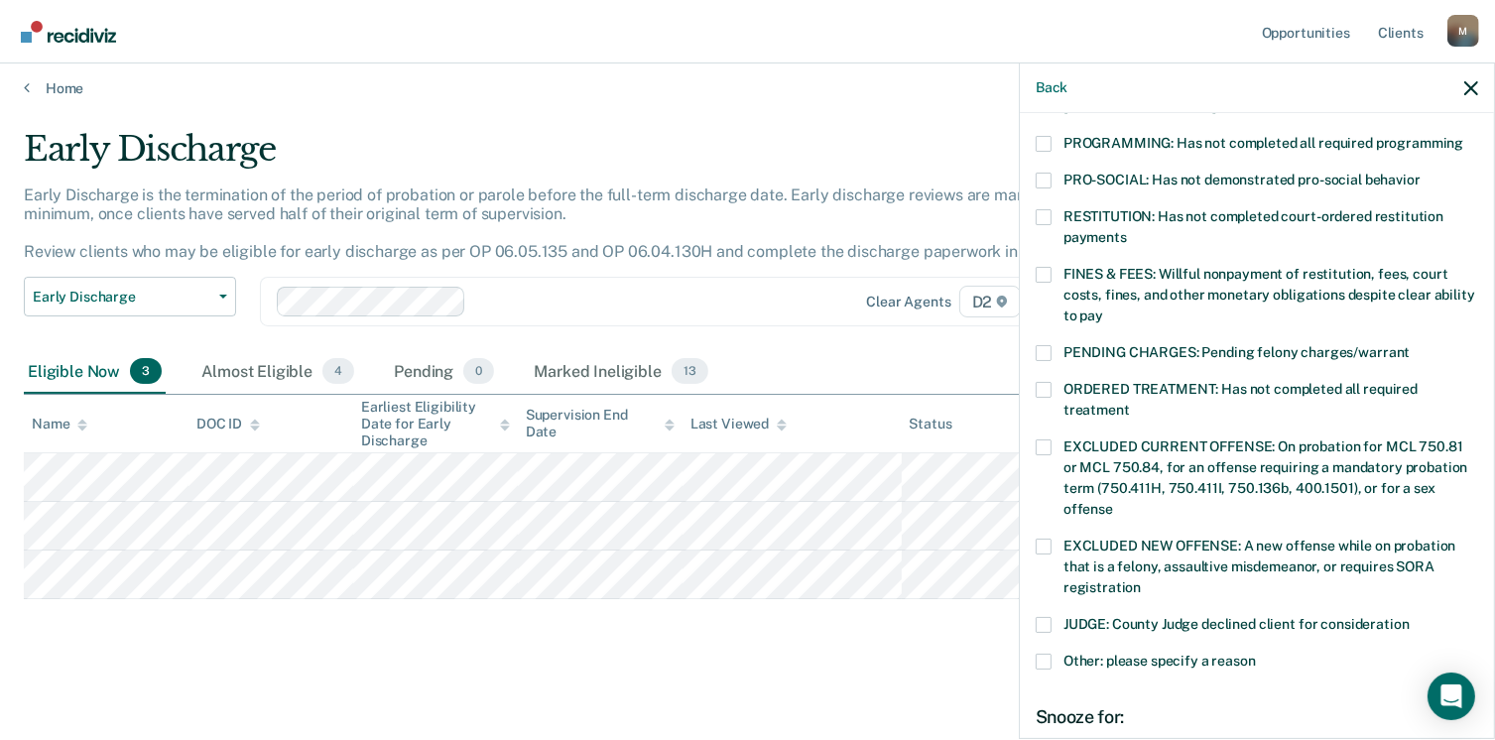
click at [1040, 539] on span at bounding box center [1044, 547] width 16 height 16
click at [1141, 580] on input "EXCLUDED NEW OFFENSE: A new offense while on probation that is a felony, assaul…" at bounding box center [1141, 580] width 0 height 0
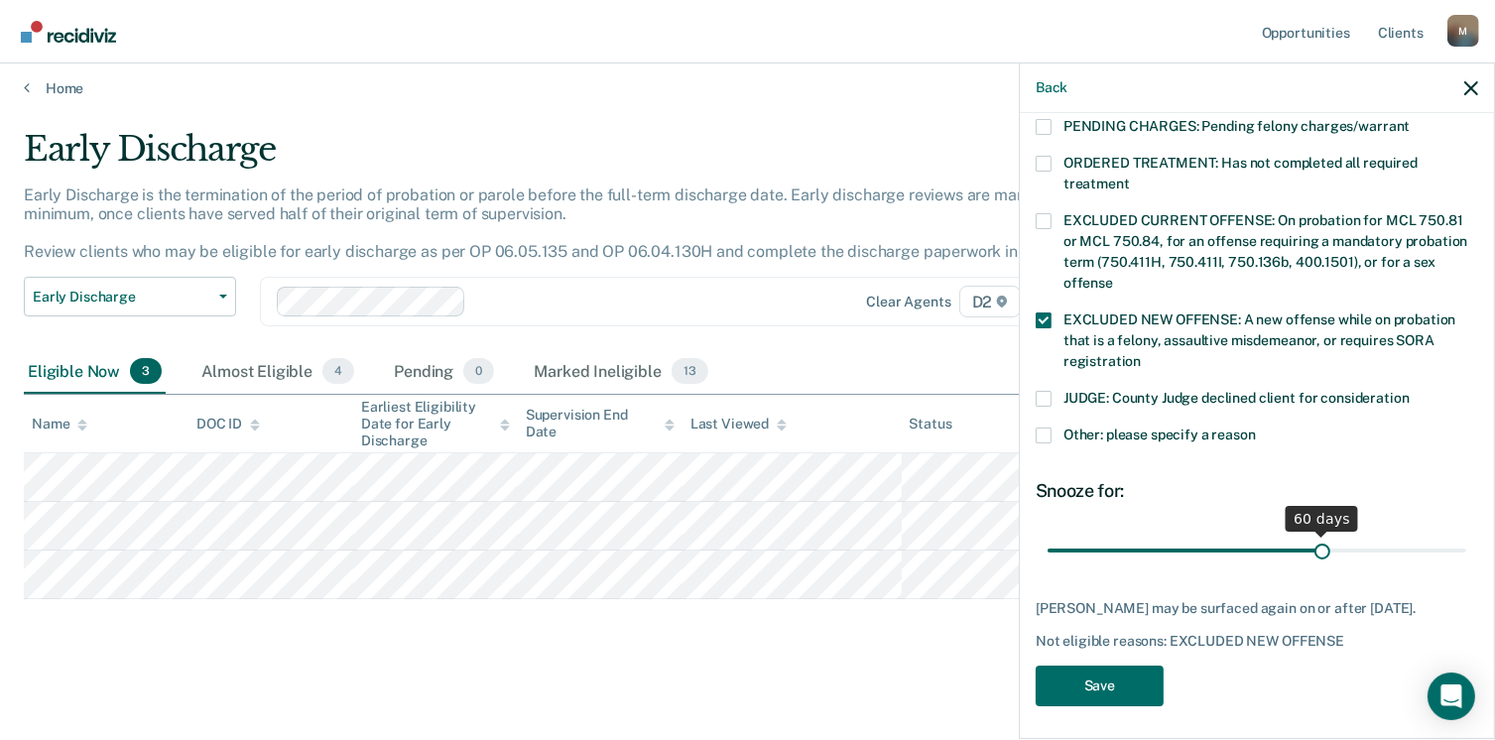
scroll to position [663, 0]
drag, startPoint x: 1183, startPoint y: 524, endPoint x: 1662, endPoint y: 528, distance: 479.2
type input "90"
click at [1466, 534] on input "range" at bounding box center [1257, 551] width 419 height 35
click at [1092, 672] on button "Save" at bounding box center [1100, 686] width 128 height 41
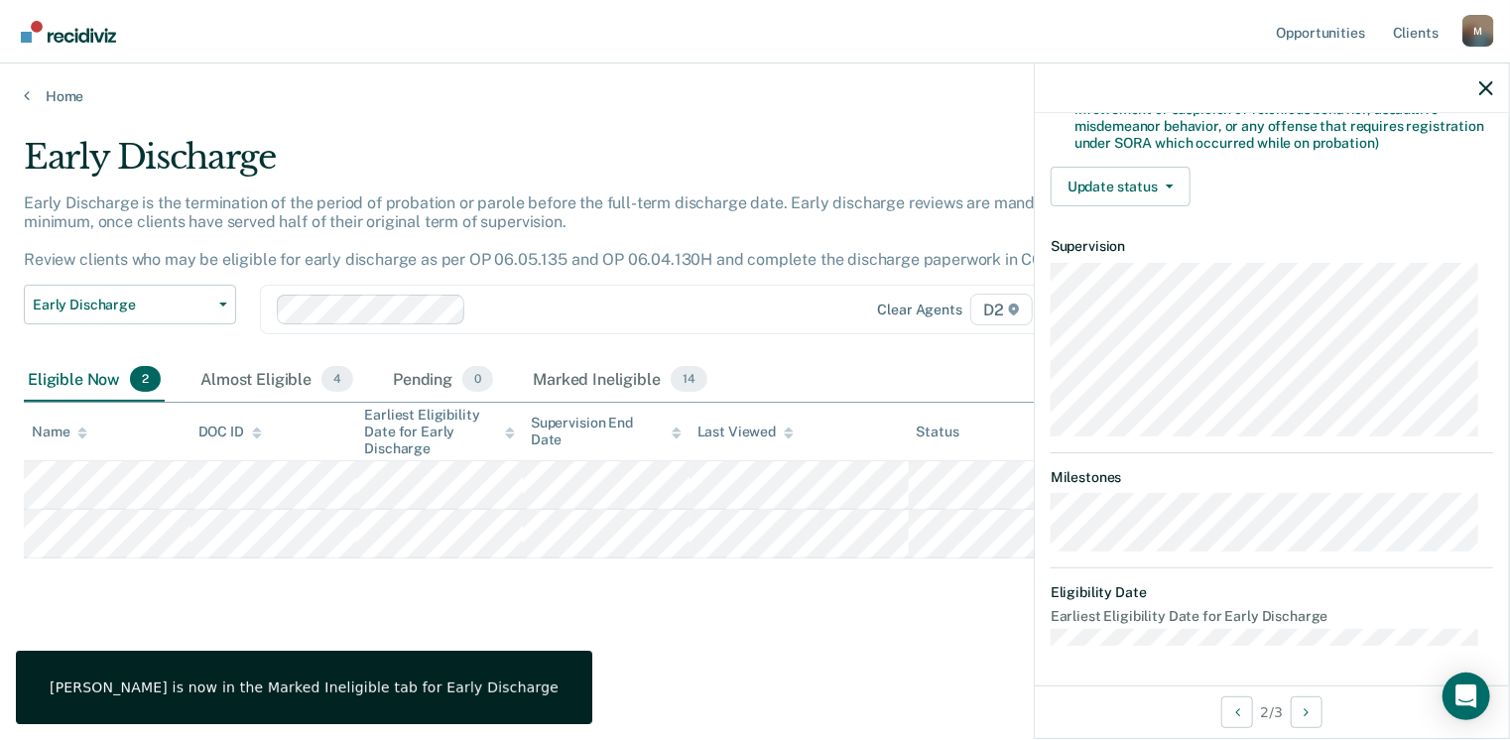
scroll to position [437, 0]
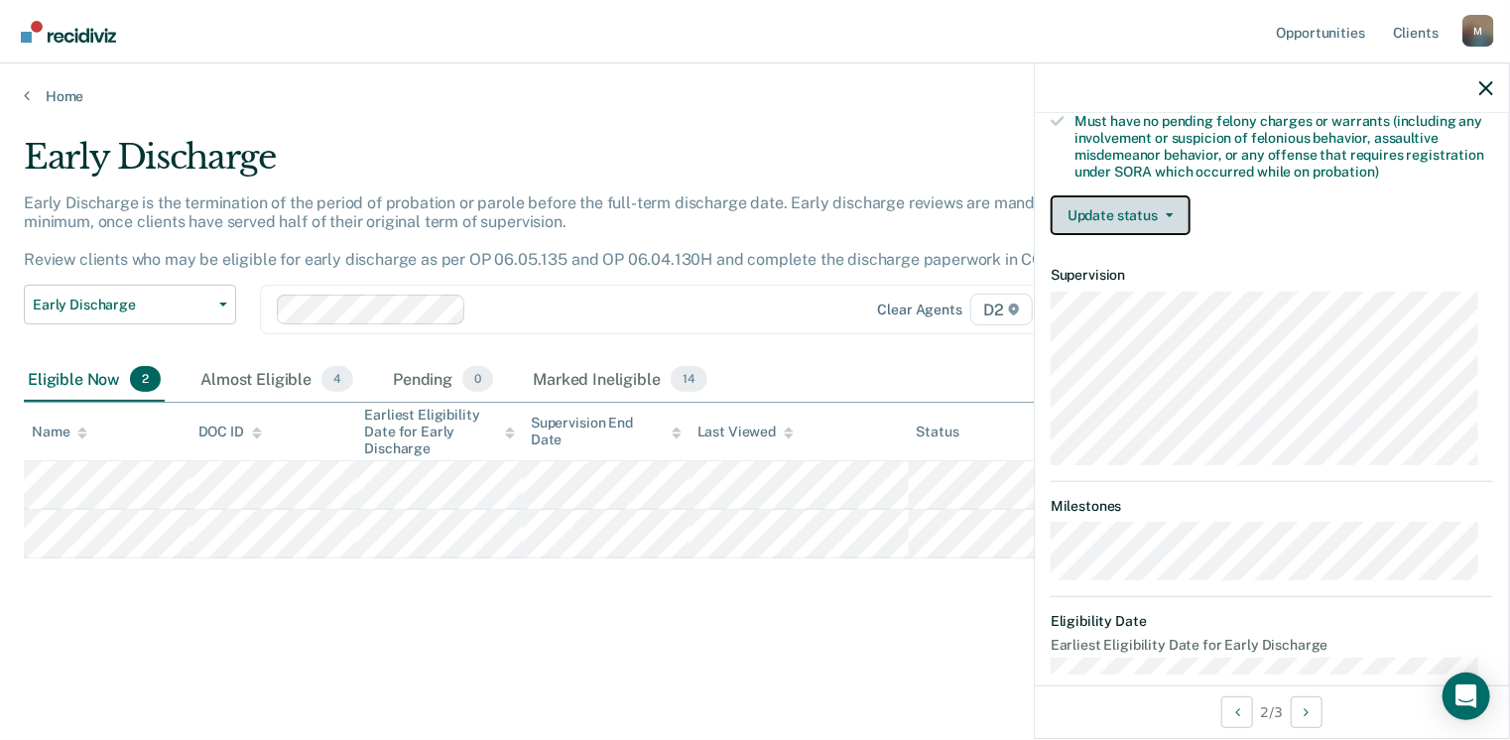
click at [1162, 218] on button "Update status" at bounding box center [1121, 215] width 140 height 40
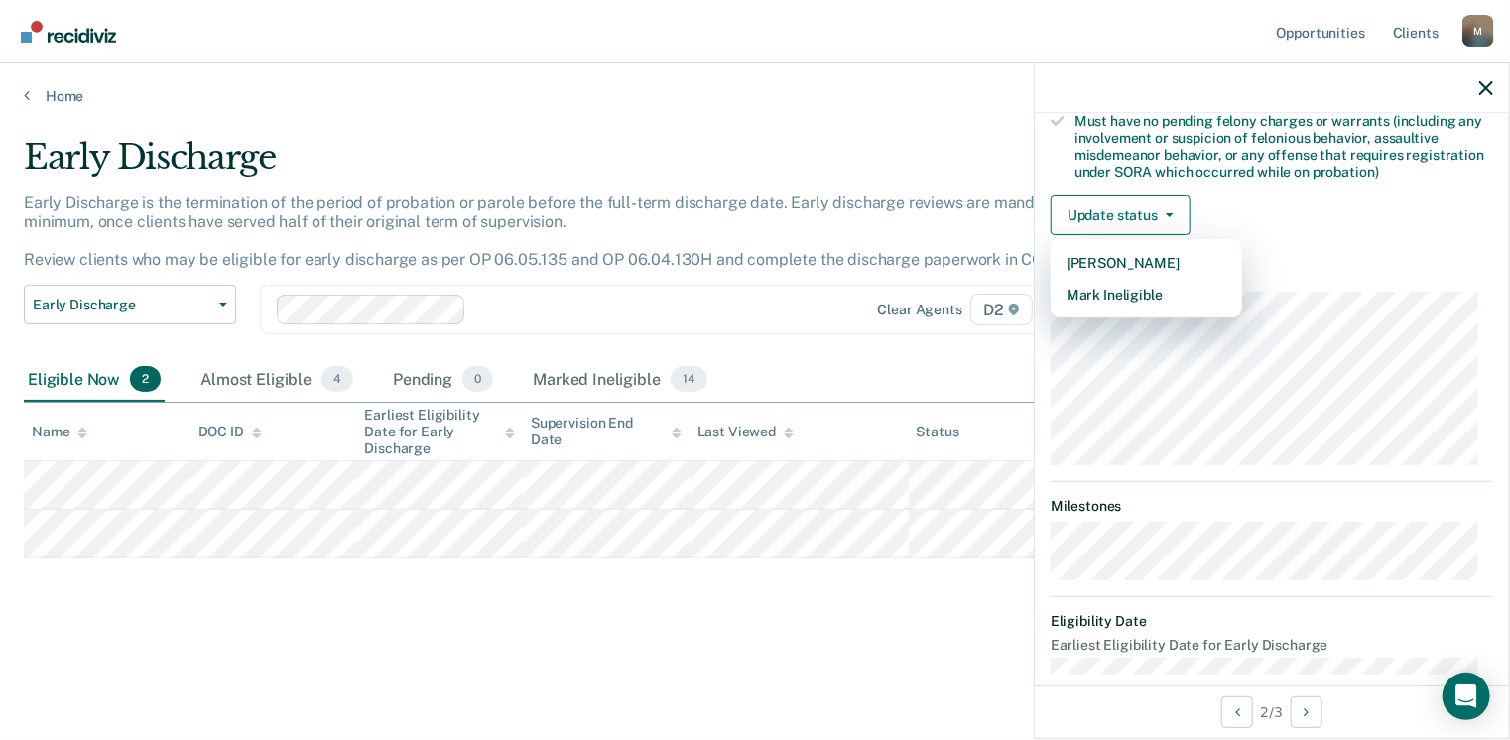
click at [1149, 306] on article "WO Early Discharge Eligible Validated by data from COMS Completed at least half…" at bounding box center [1272, 187] width 442 height 974
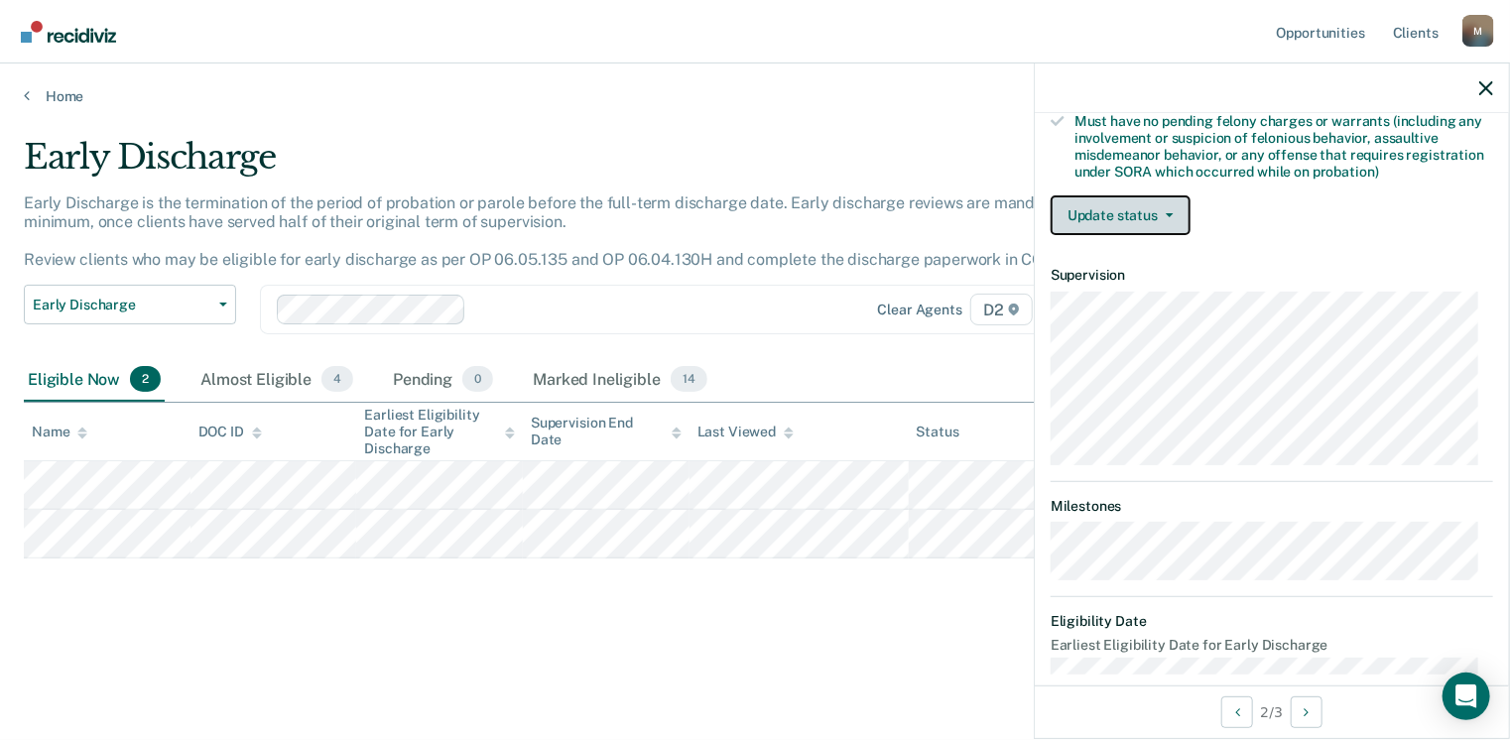
click at [1152, 204] on button "Update status" at bounding box center [1121, 215] width 140 height 40
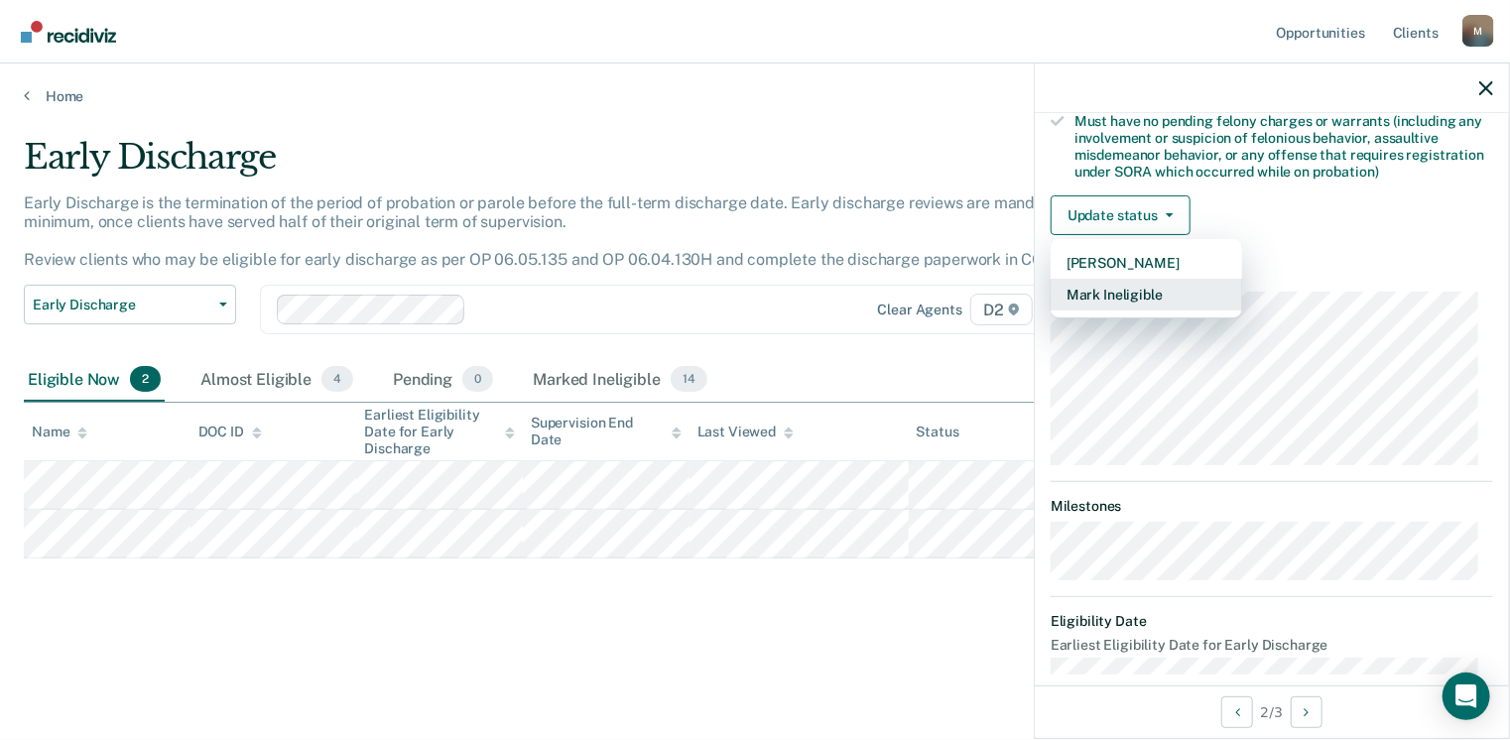
click at [1163, 298] on button "Mark Ineligible" at bounding box center [1146, 295] width 191 height 32
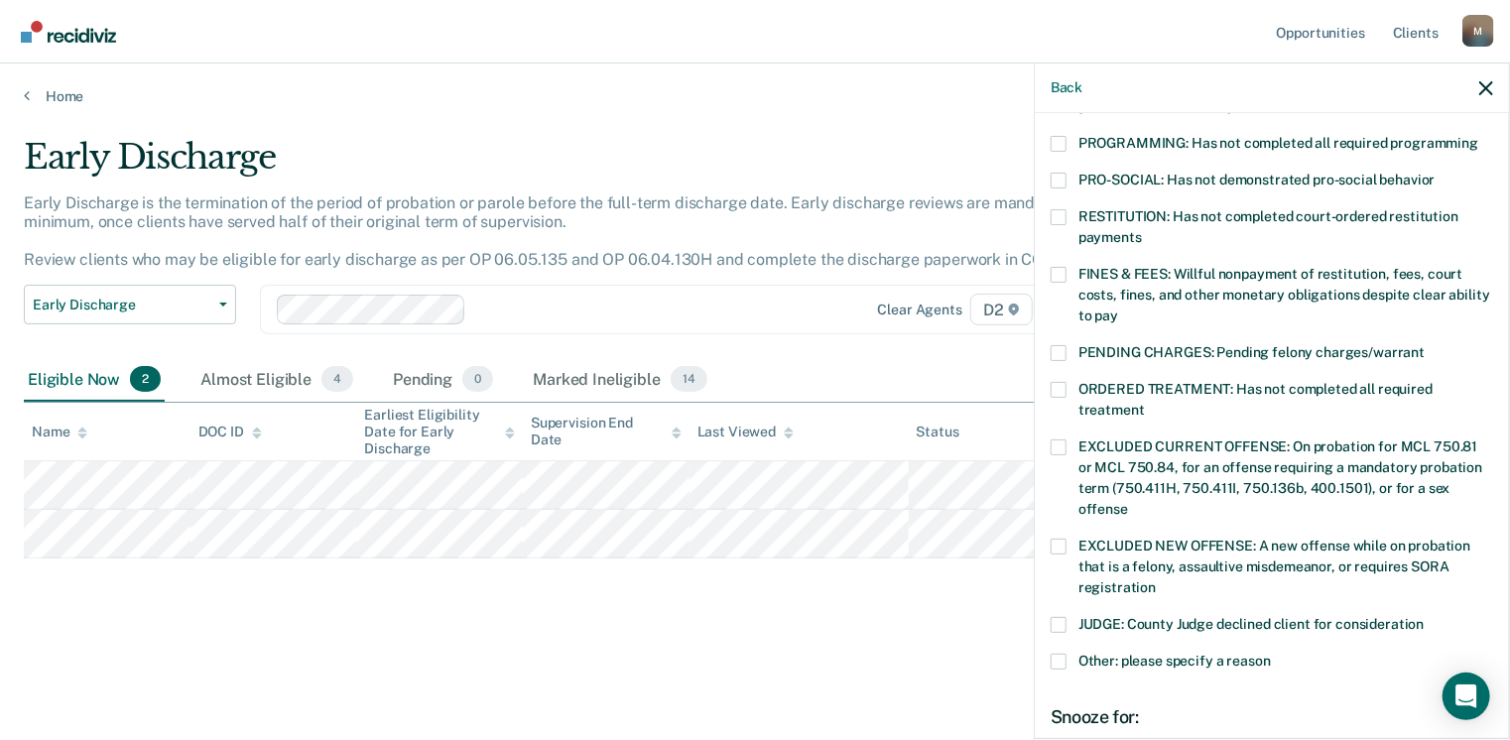
click at [1051, 617] on span at bounding box center [1059, 625] width 16 height 16
click at [1425, 617] on input "JUDGE: County Judge declined client for consideration" at bounding box center [1425, 617] width 0 height 0
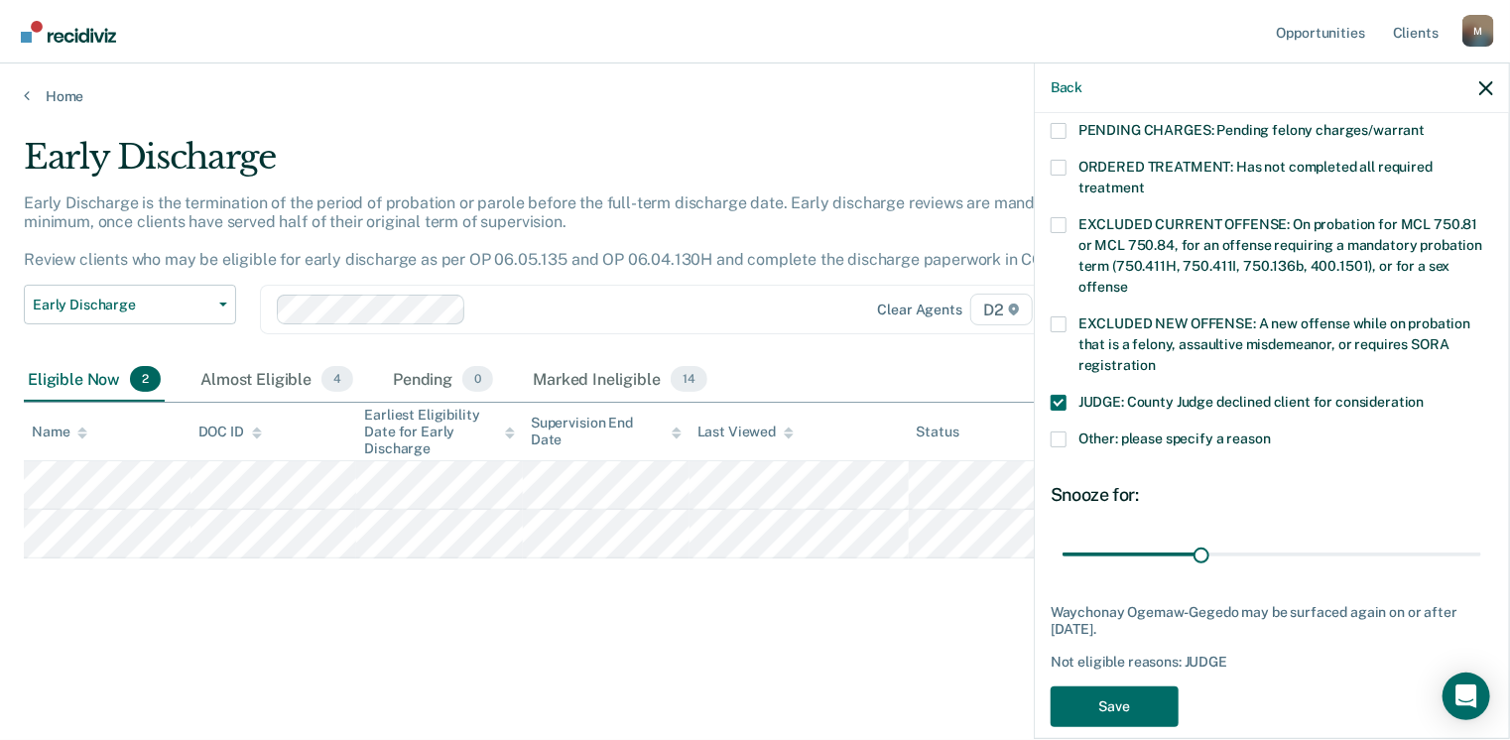
scroll to position [663, 0]
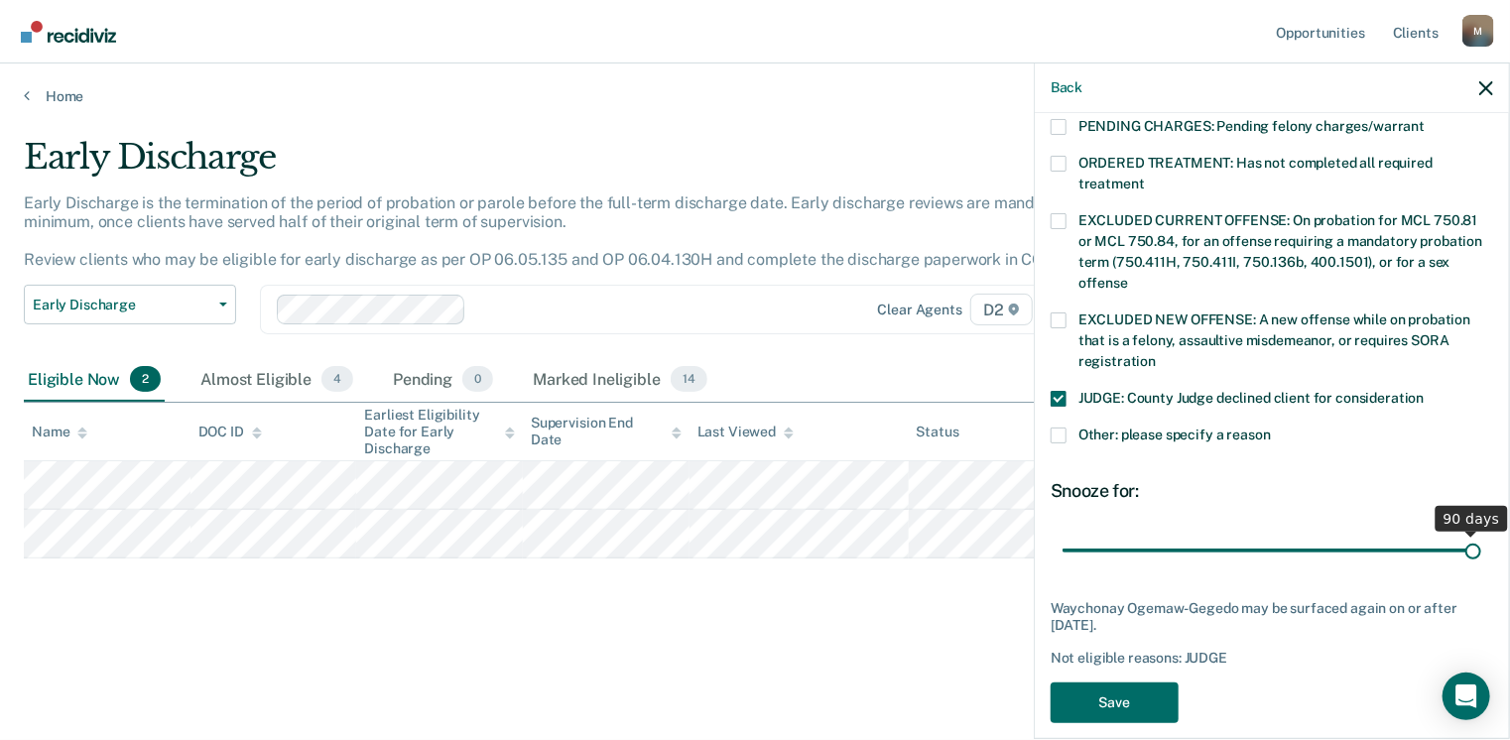
drag, startPoint x: 1198, startPoint y: 525, endPoint x: 1511, endPoint y: 541, distance: 312.9
type input "90"
click at [1481, 541] on input "range" at bounding box center [1272, 551] width 419 height 35
click at [1113, 695] on button "Save" at bounding box center [1115, 703] width 128 height 41
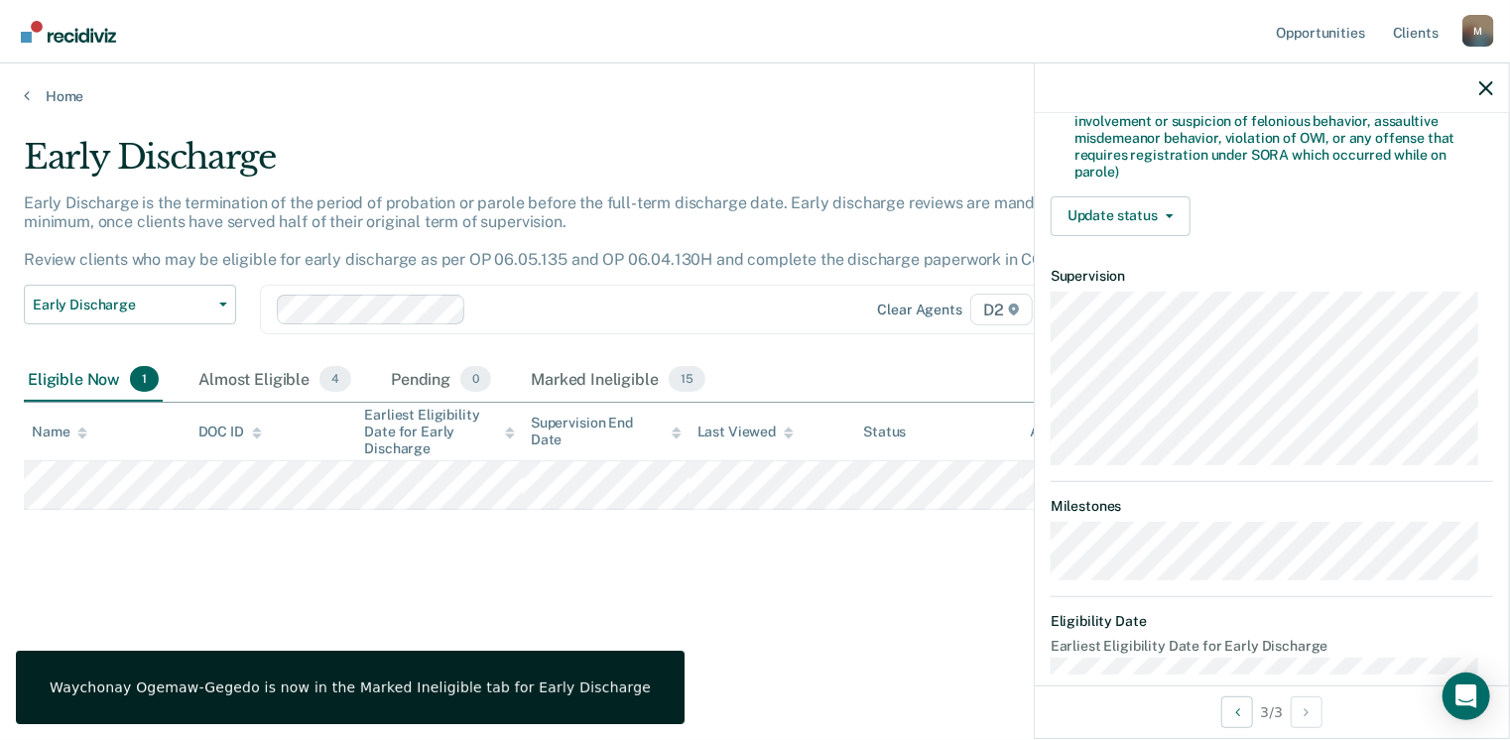
scroll to position [602, 0]
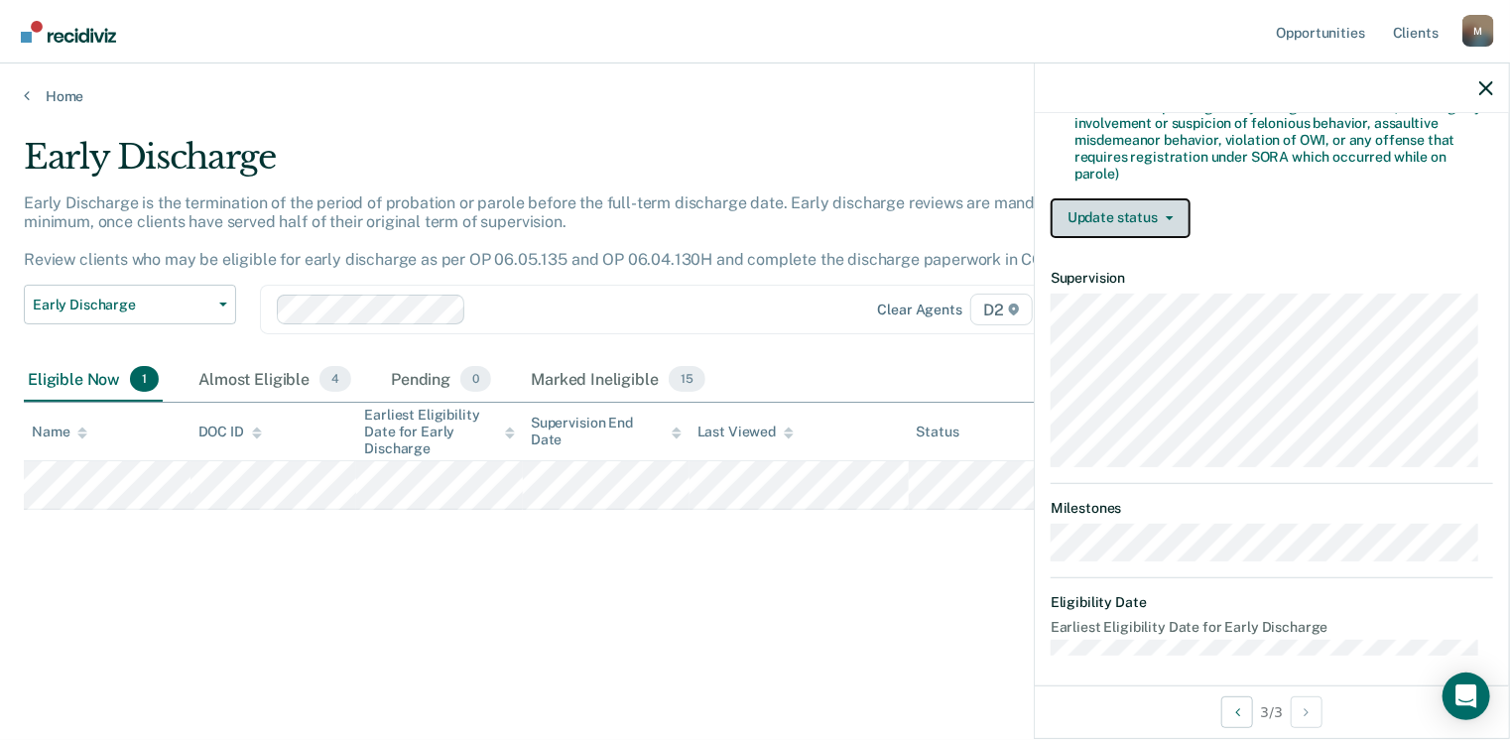
click at [1129, 209] on button "Update status" at bounding box center [1121, 218] width 140 height 40
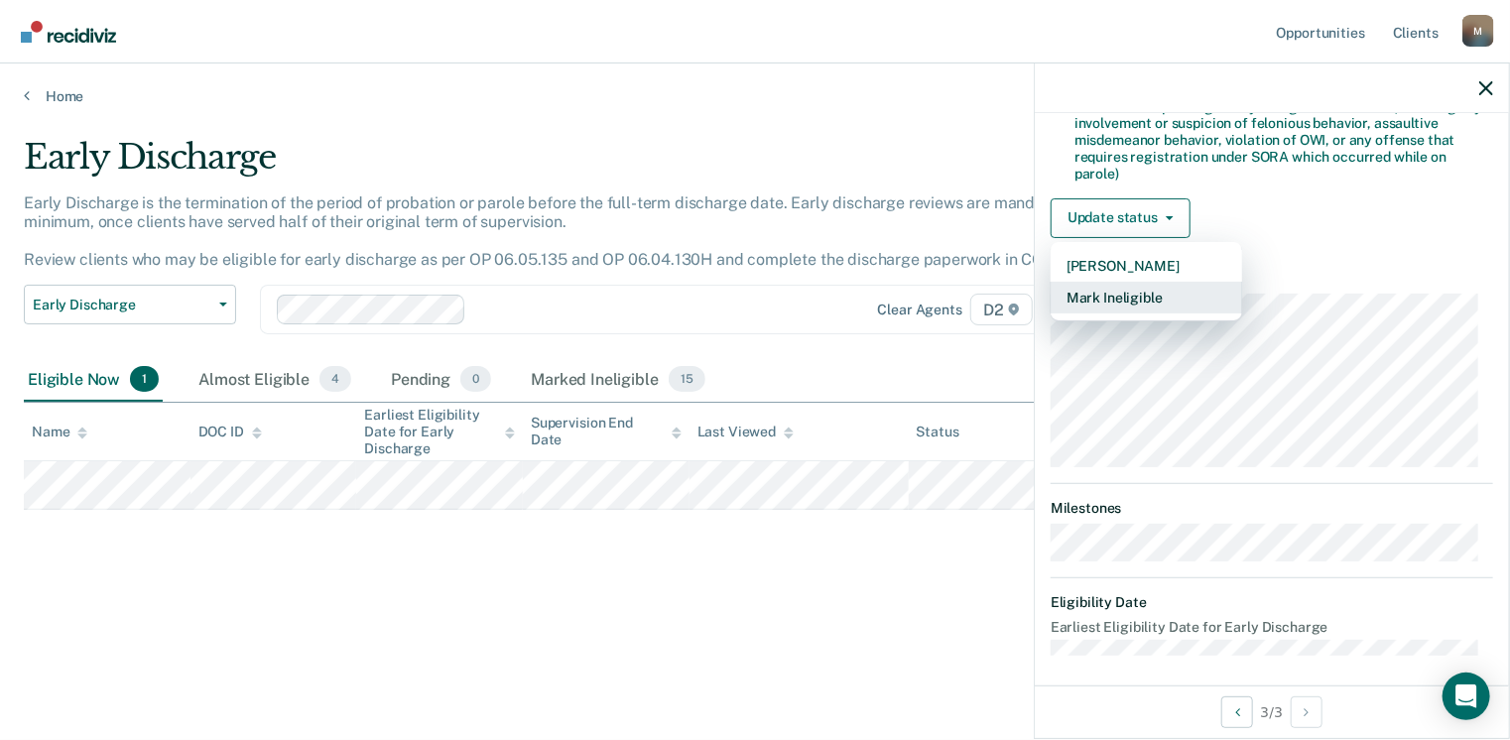
click at [1139, 287] on button "Mark Ineligible" at bounding box center [1146, 298] width 191 height 32
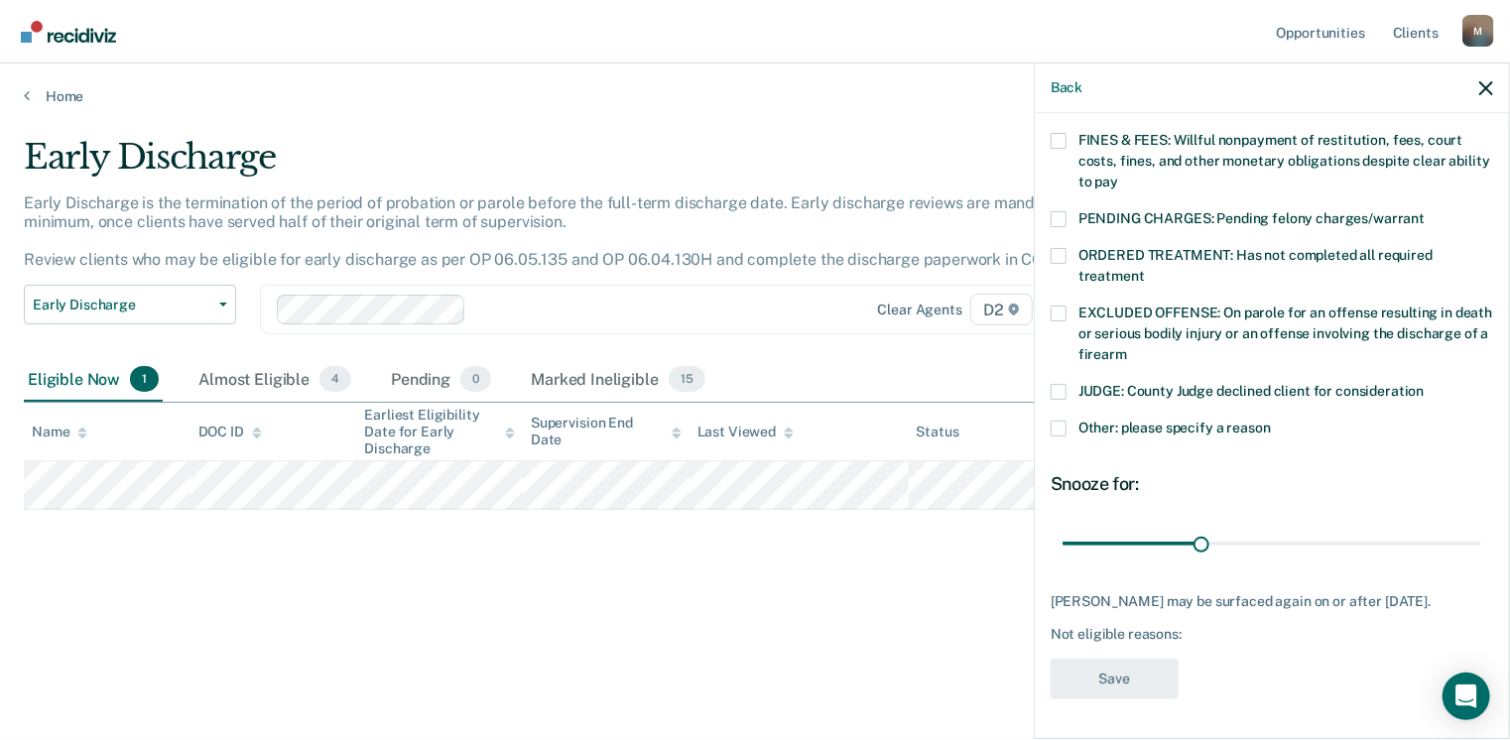
scroll to position [564, 0]
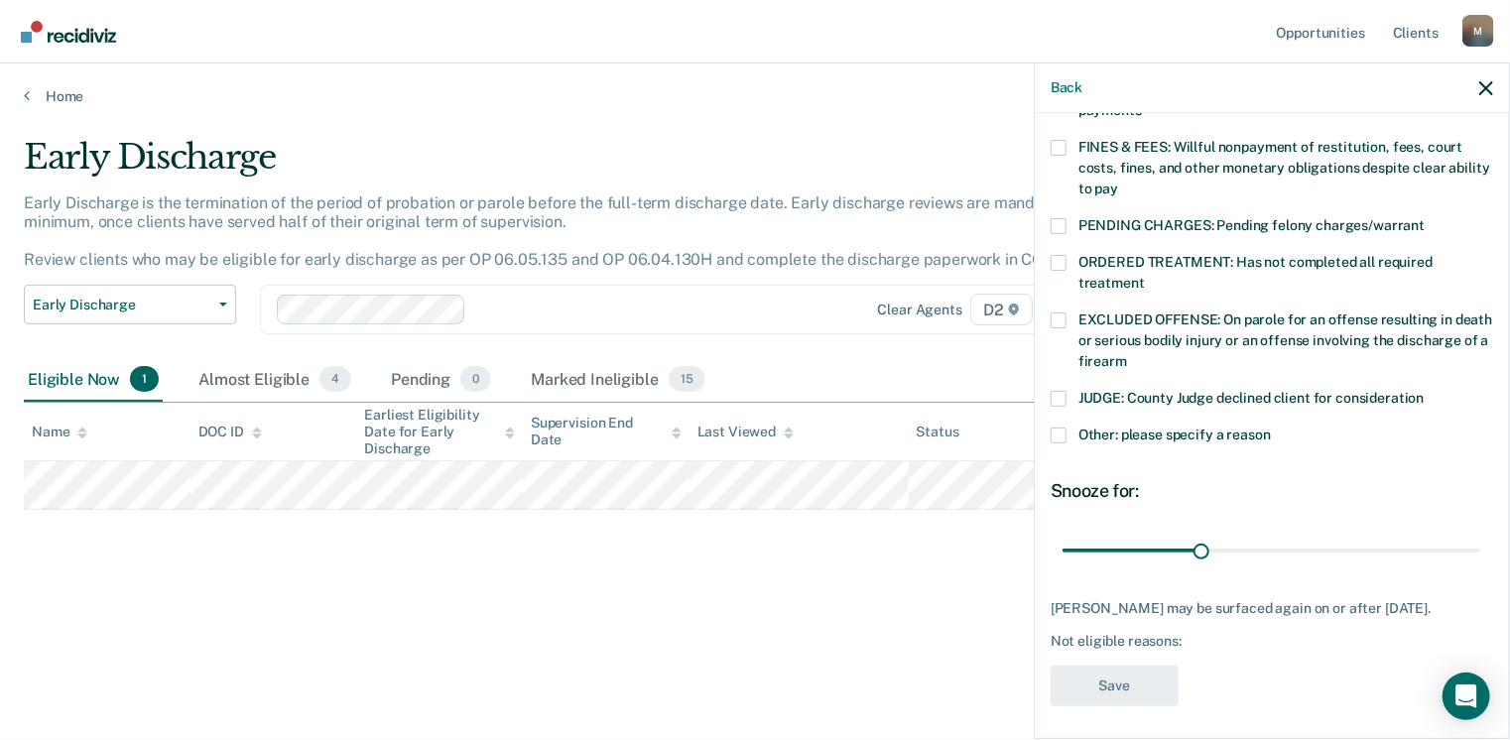
click at [1053, 391] on span at bounding box center [1059, 399] width 16 height 16
click at [1425, 391] on input "JUDGE: County Judge declined client for consideration" at bounding box center [1425, 391] width 0 height 0
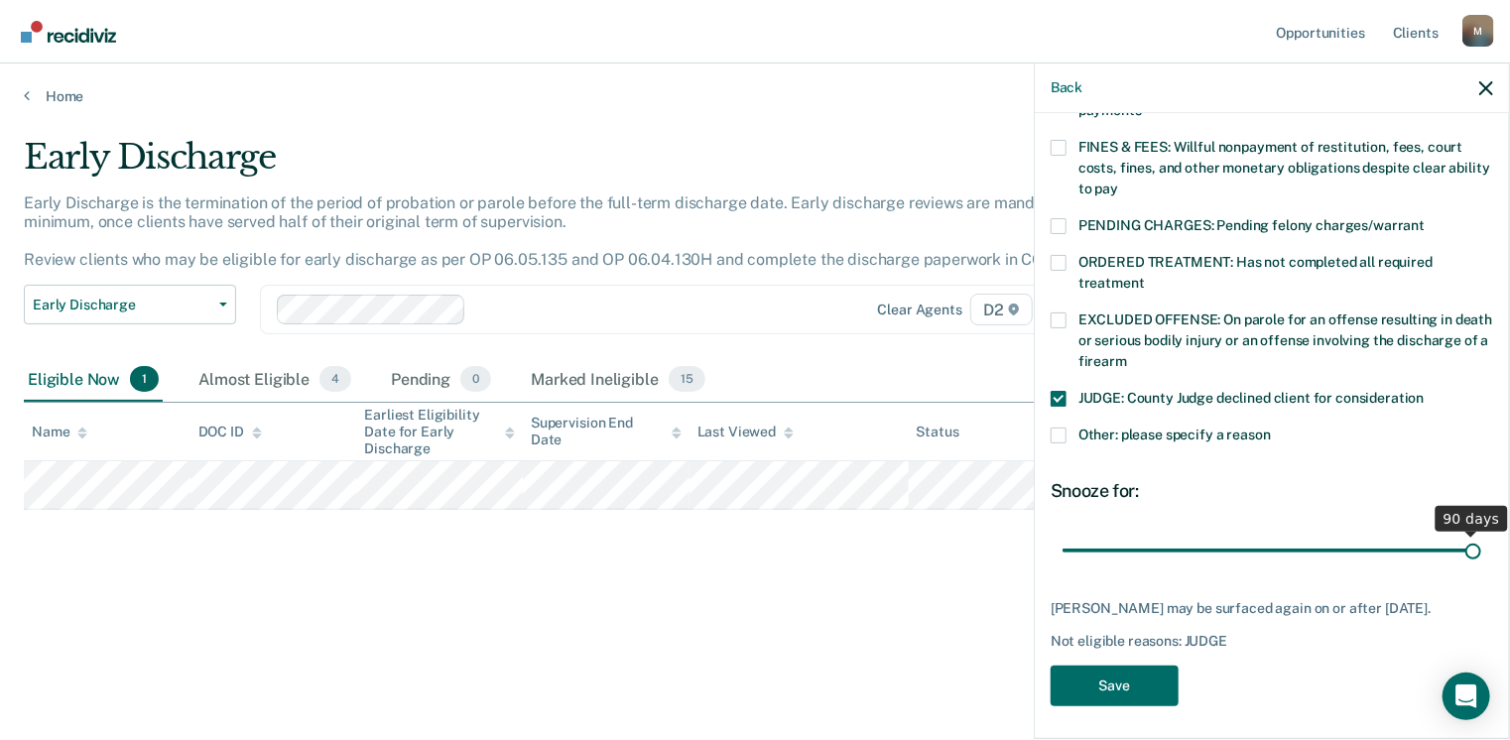
drag, startPoint x: 1196, startPoint y: 527, endPoint x: 1540, endPoint y: 547, distance: 343.8
type input "90"
click at [1481, 547] on input "range" at bounding box center [1272, 551] width 419 height 35
click at [1138, 671] on button "Save" at bounding box center [1115, 686] width 128 height 41
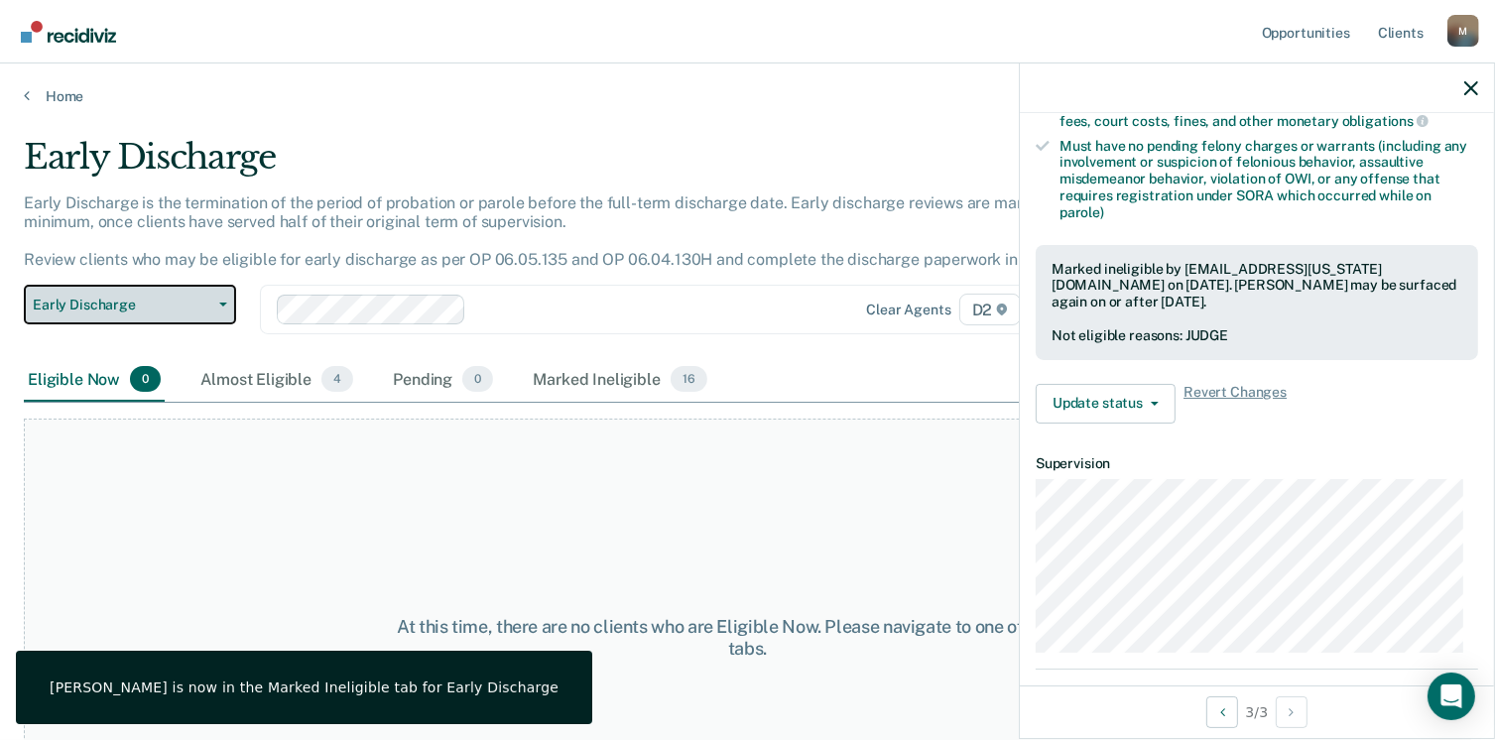
click at [220, 307] on button "Early Discharge" at bounding box center [130, 305] width 212 height 40
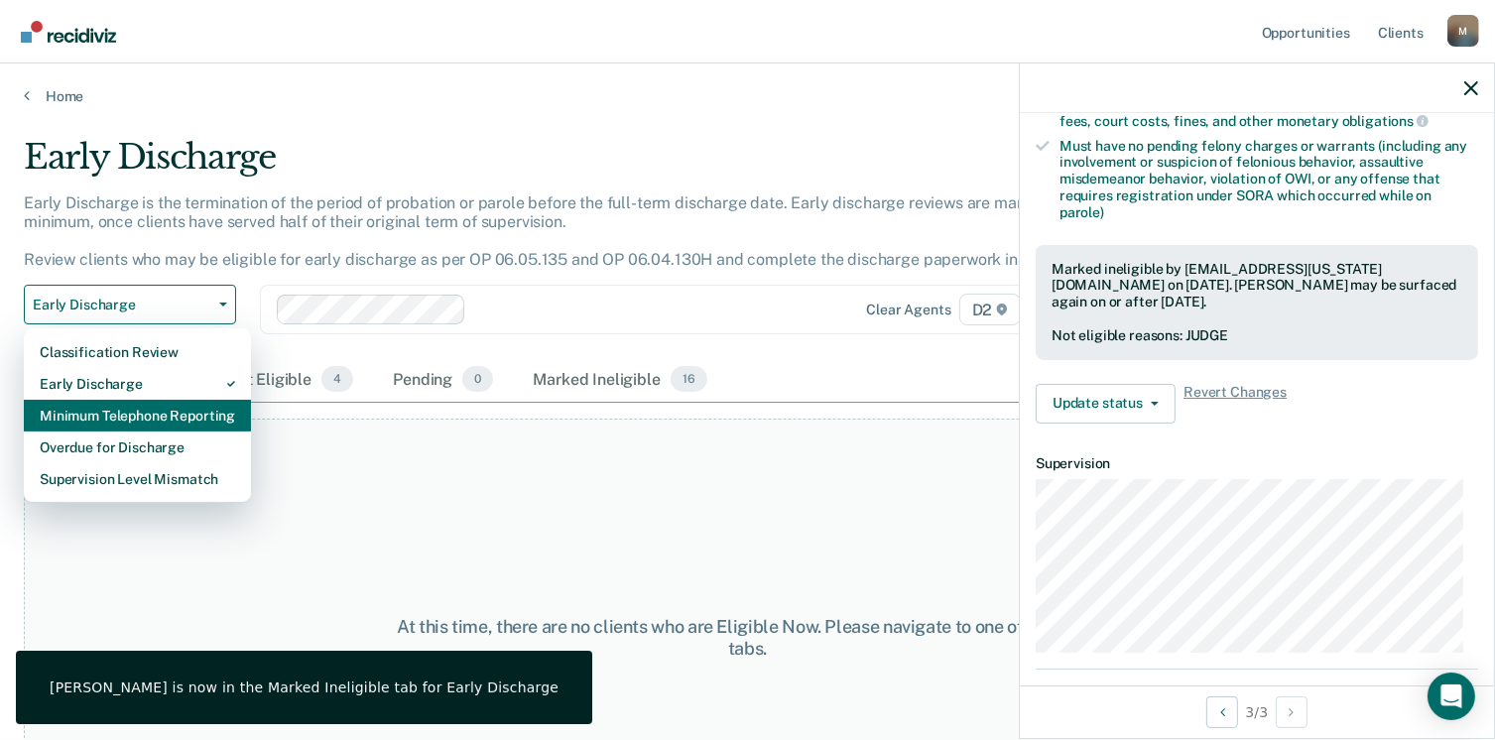
click at [204, 418] on div "Minimum Telephone Reporting" at bounding box center [137, 416] width 195 height 32
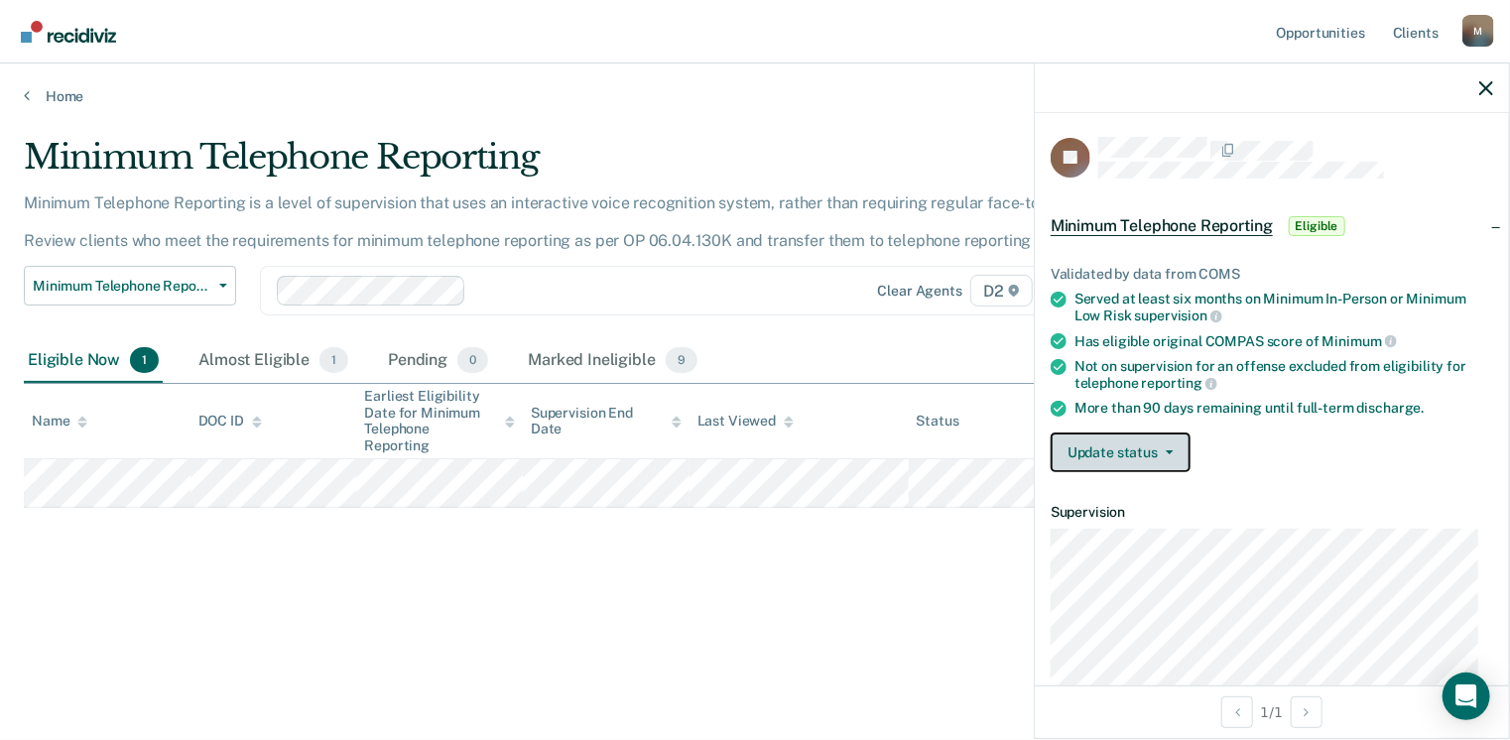
click at [1161, 457] on button "Update status" at bounding box center [1121, 453] width 140 height 40
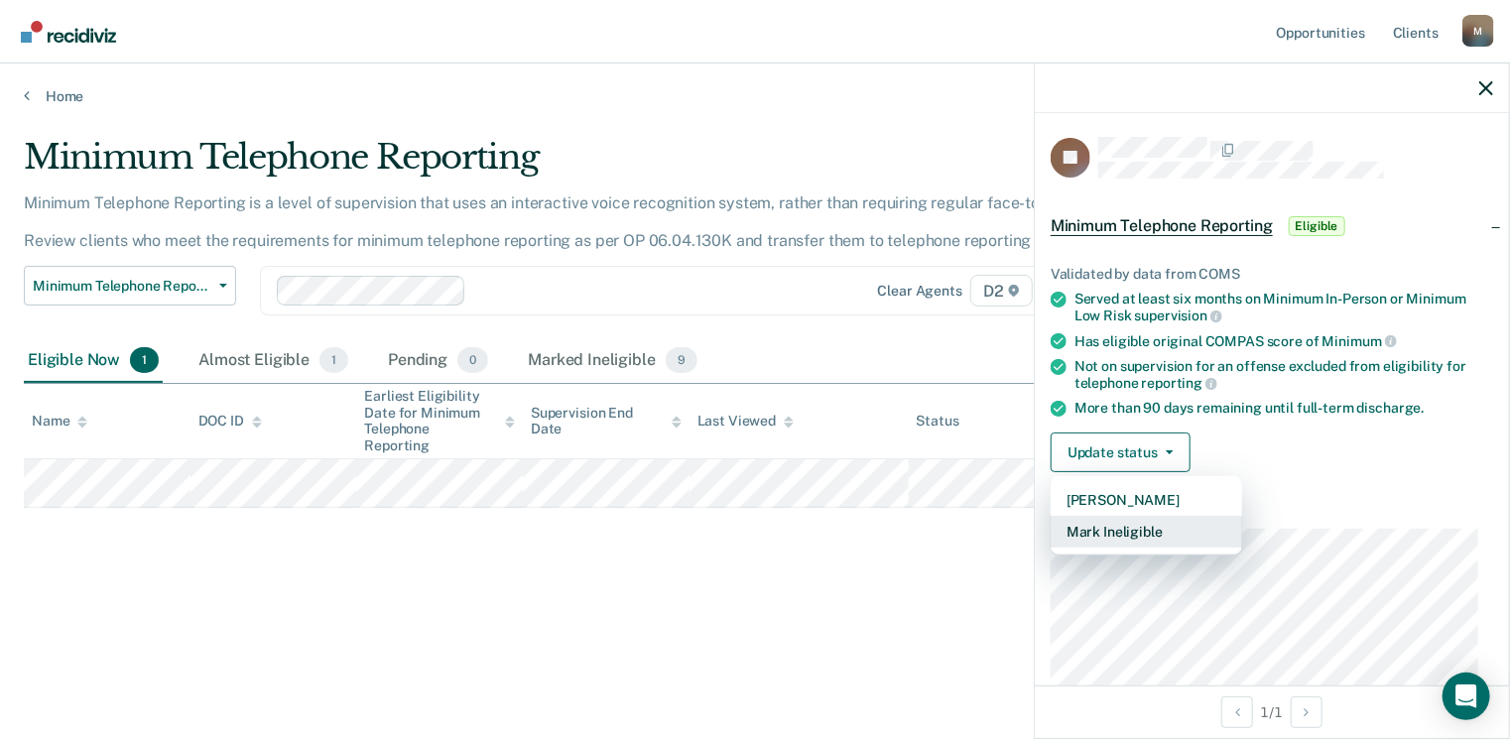
click at [1152, 532] on button "Mark Ineligible" at bounding box center [1146, 532] width 191 height 32
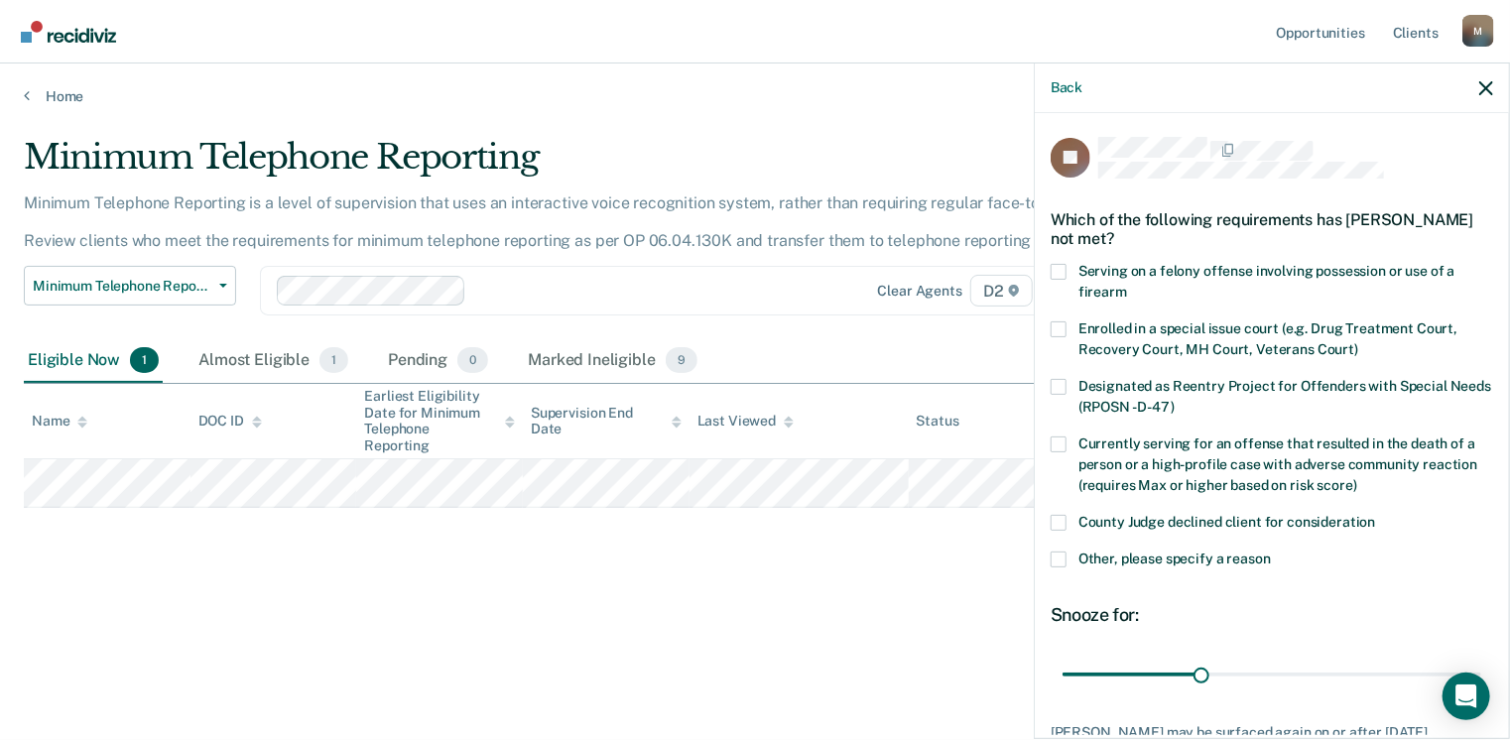
click at [1062, 519] on span at bounding box center [1059, 523] width 16 height 16
click at [1376, 515] on input "County Judge declined client for consideration" at bounding box center [1376, 515] width 0 height 0
drag, startPoint x: 1190, startPoint y: 673, endPoint x: 1560, endPoint y: 665, distance: 369.1
type input "90"
click at [1481, 665] on input "range" at bounding box center [1272, 675] width 419 height 35
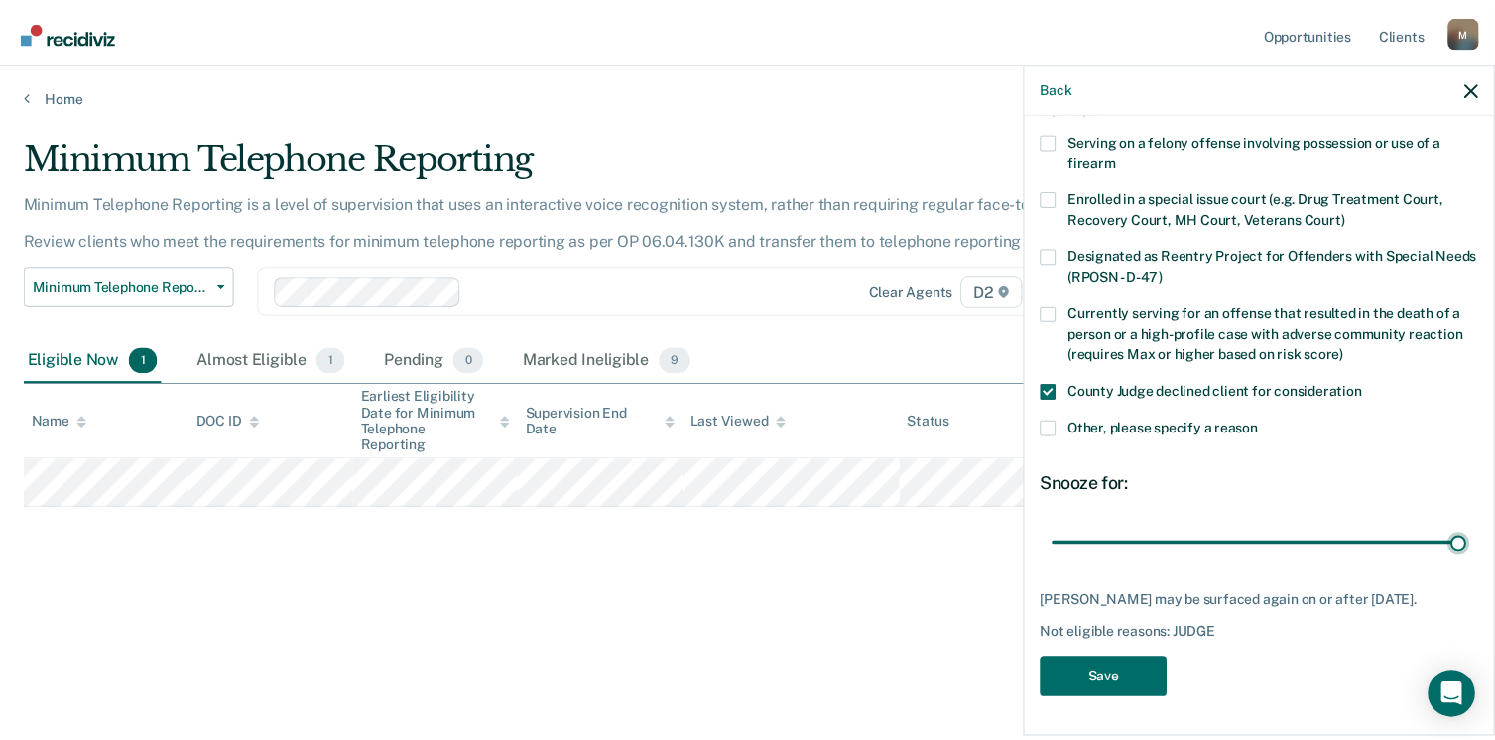
scroll to position [145, 0]
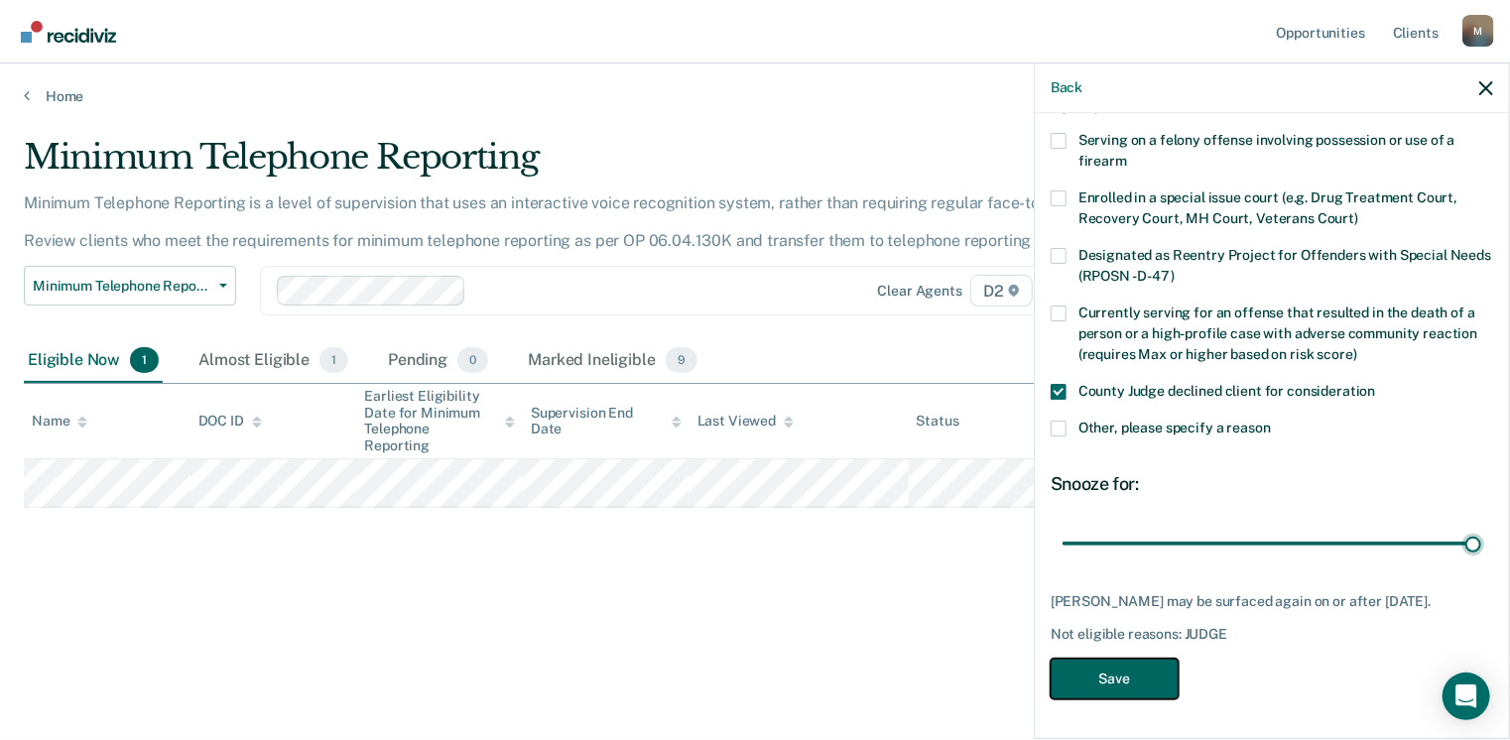
click at [1134, 676] on button "Save" at bounding box center [1115, 679] width 128 height 41
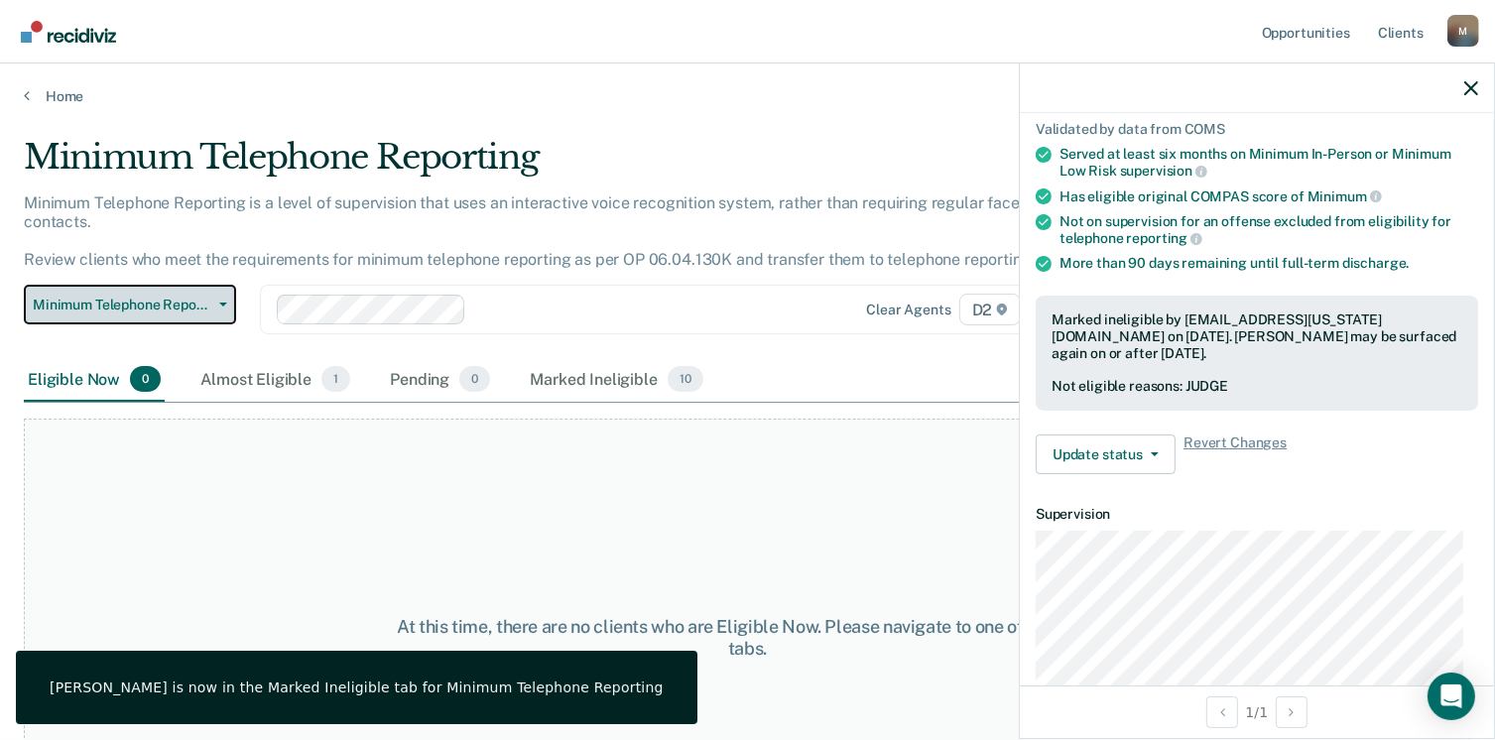
click at [190, 297] on span "Minimum Telephone Reporting" at bounding box center [122, 305] width 179 height 17
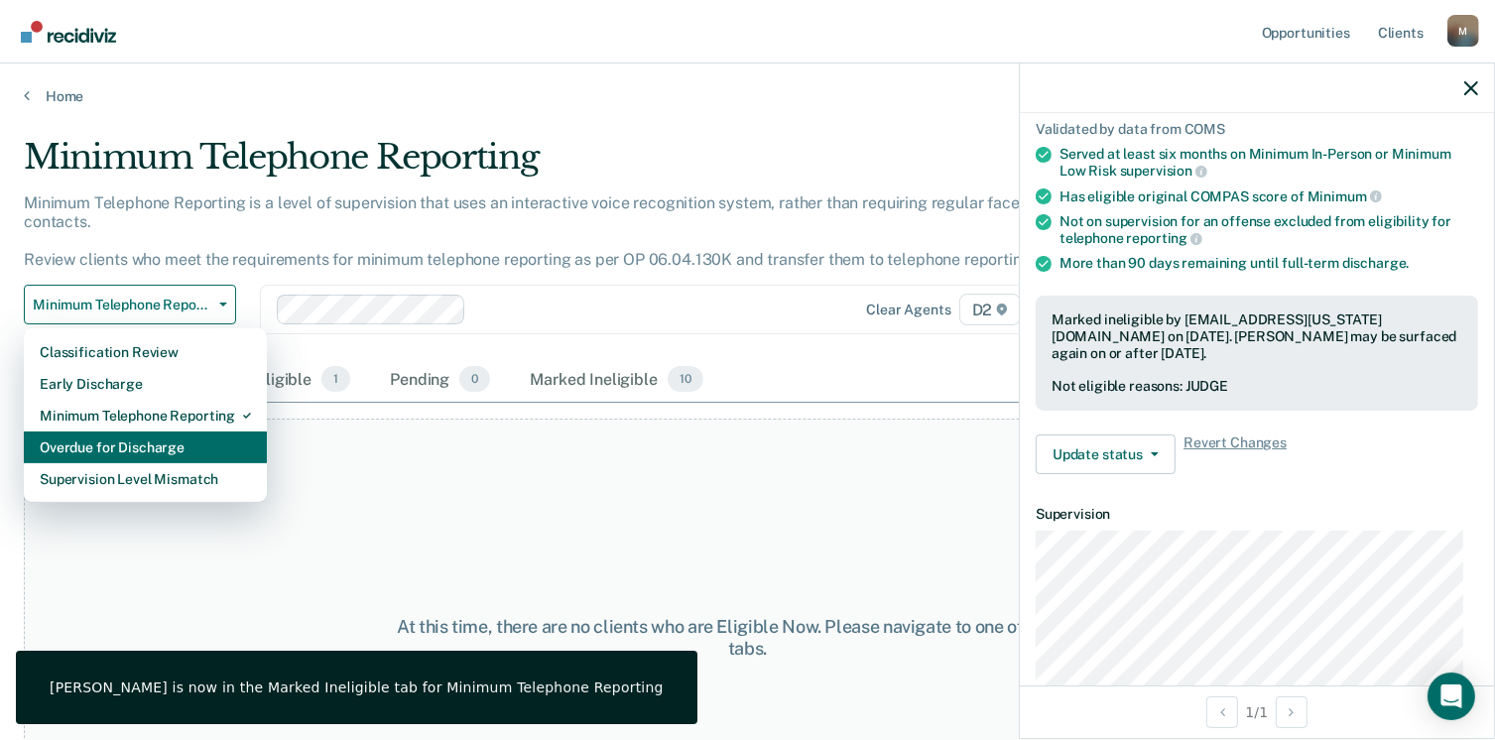
click at [206, 438] on div "Overdue for Discharge" at bounding box center [145, 448] width 211 height 32
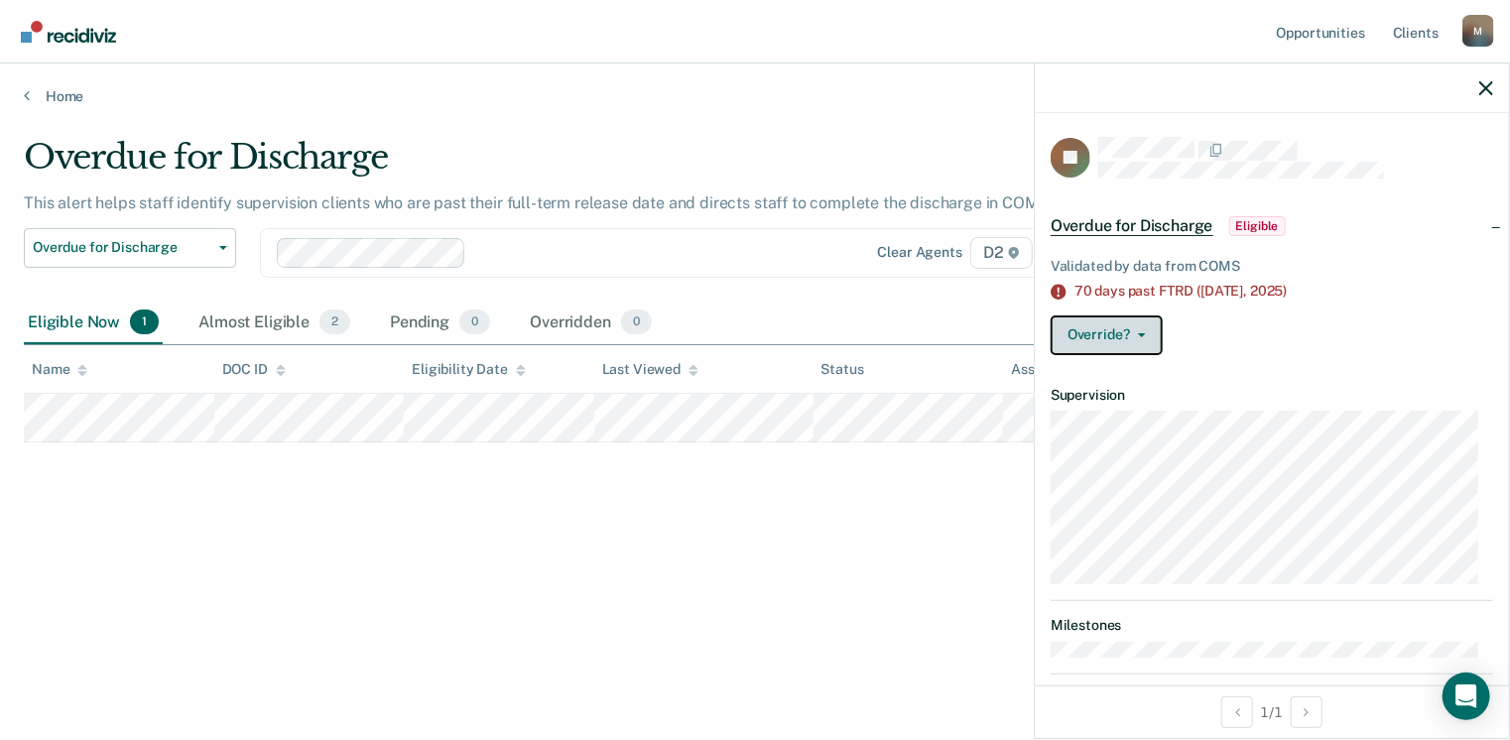
click at [1147, 326] on button "Override?" at bounding box center [1107, 335] width 112 height 40
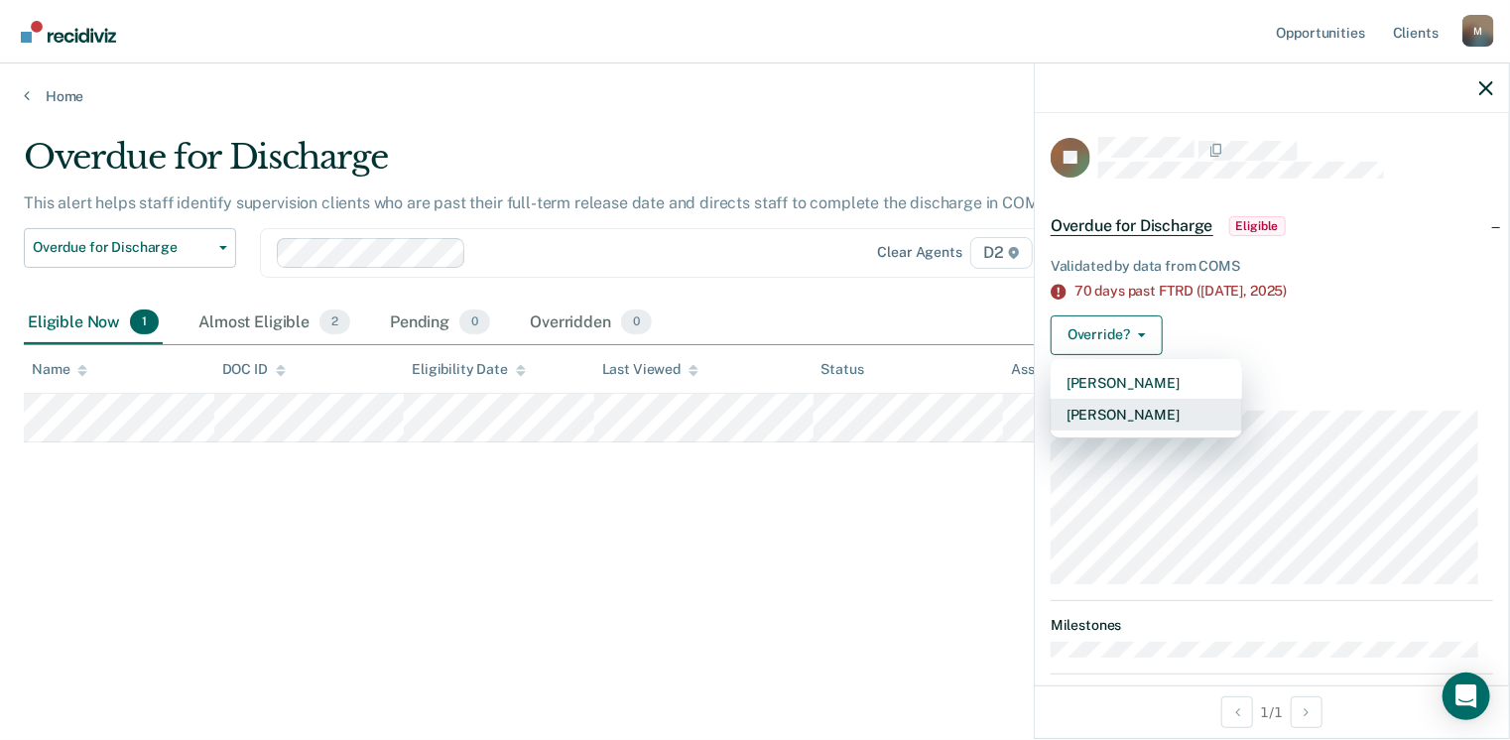
click at [1145, 426] on button "[PERSON_NAME]" at bounding box center [1146, 415] width 191 height 32
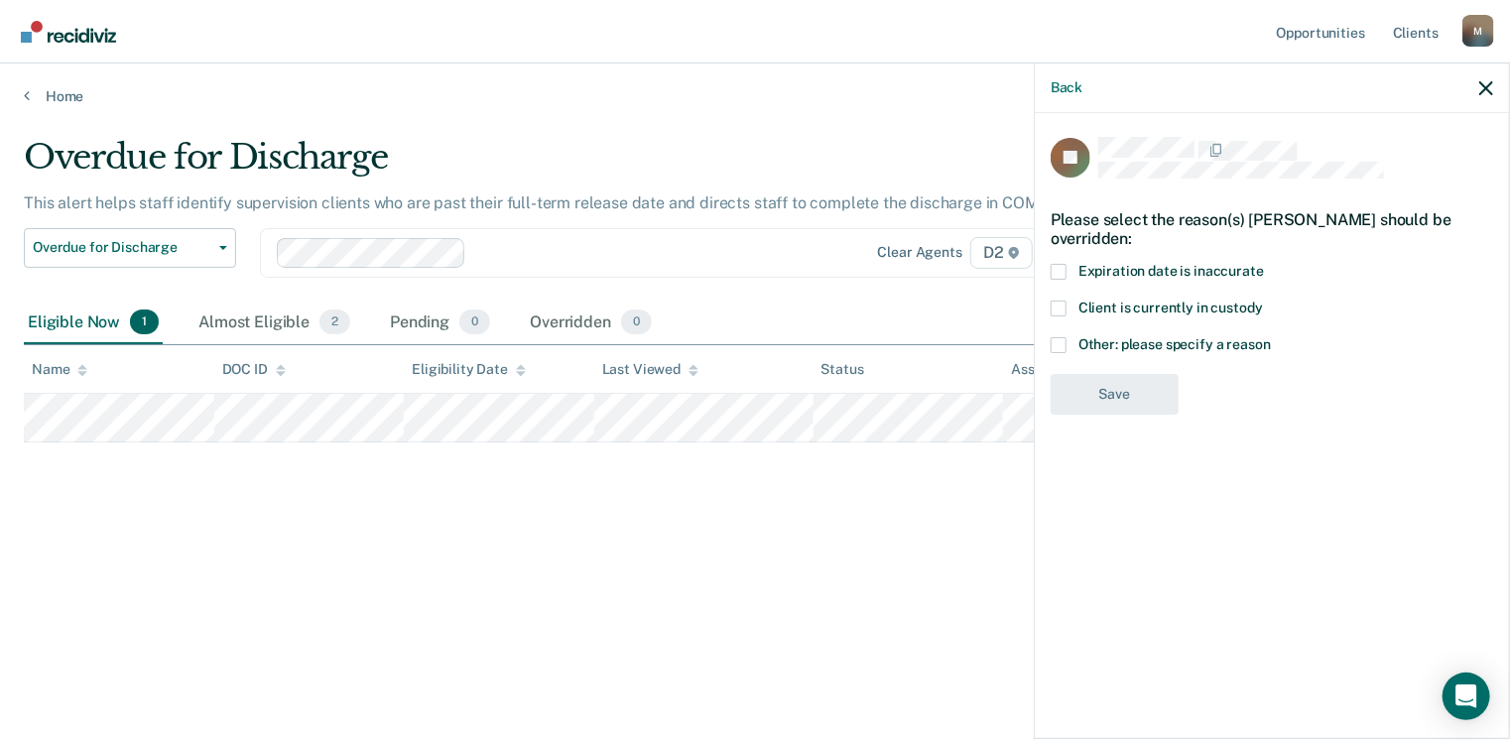
drag, startPoint x: 1065, startPoint y: 267, endPoint x: 1067, endPoint y: 284, distance: 17.0
click at [1065, 278] on label "Expiration date is inaccurate" at bounding box center [1272, 274] width 442 height 21
click at [1264, 264] on input "Expiration date is inaccurate" at bounding box center [1264, 264] width 0 height 0
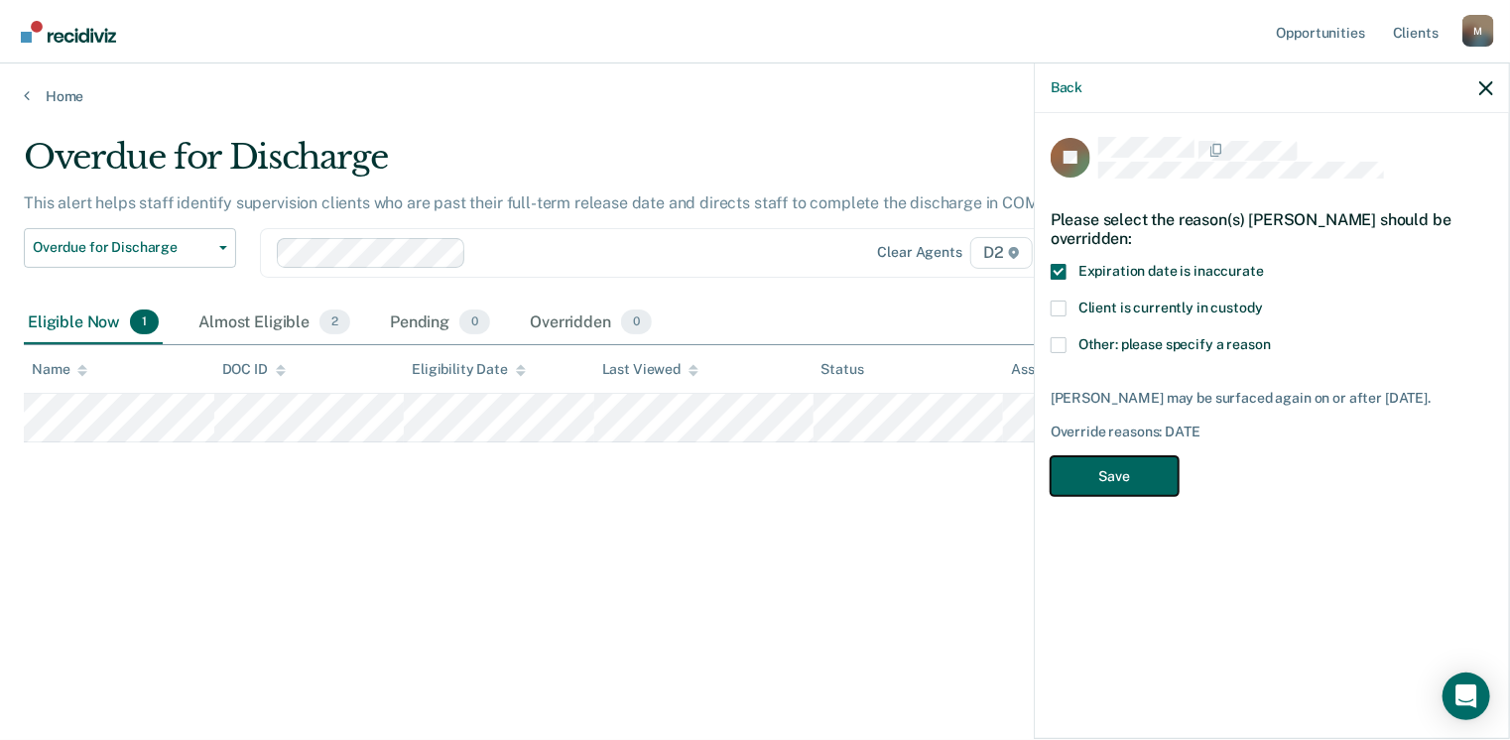
click at [1096, 472] on button "Save" at bounding box center [1115, 476] width 128 height 41
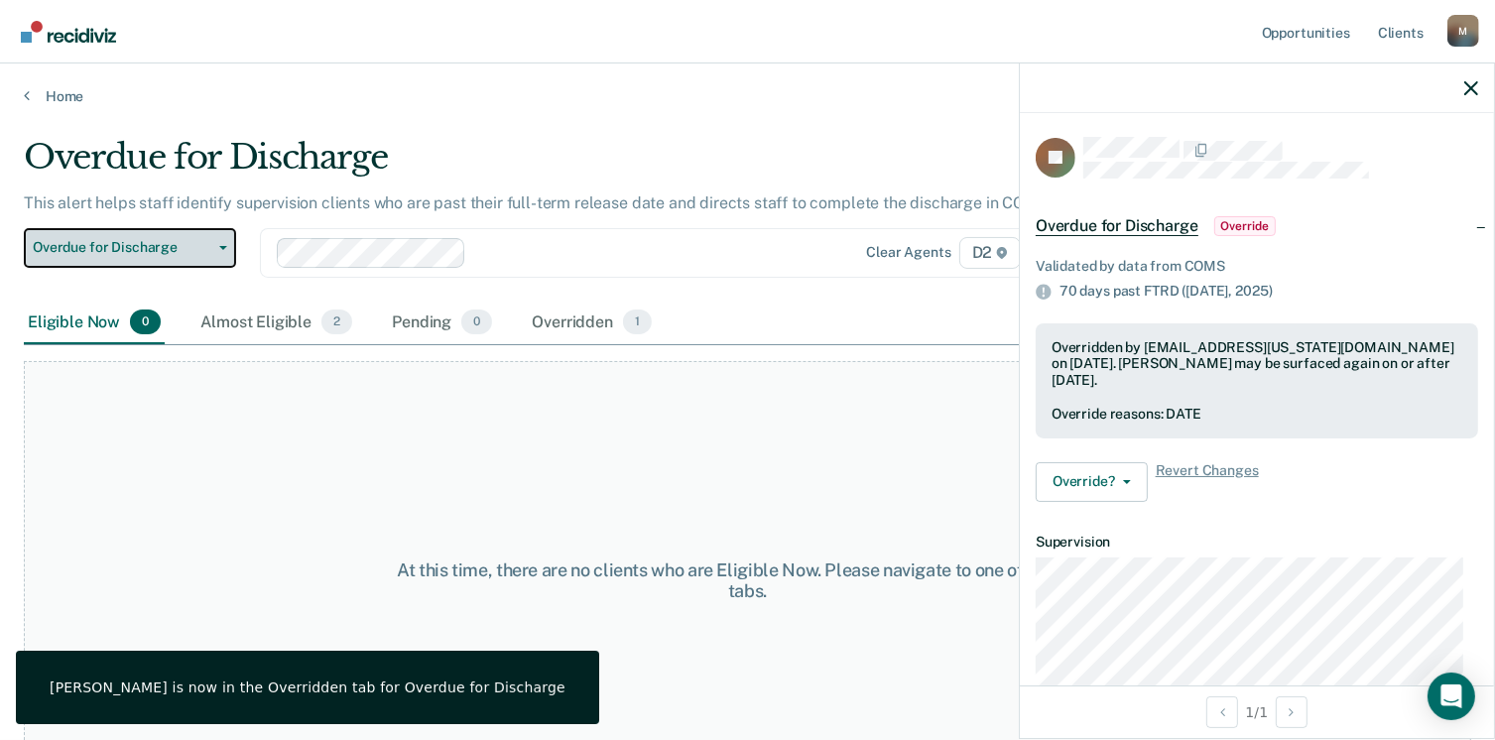
click at [163, 255] on button "Overdue for Discharge" at bounding box center [130, 248] width 212 height 40
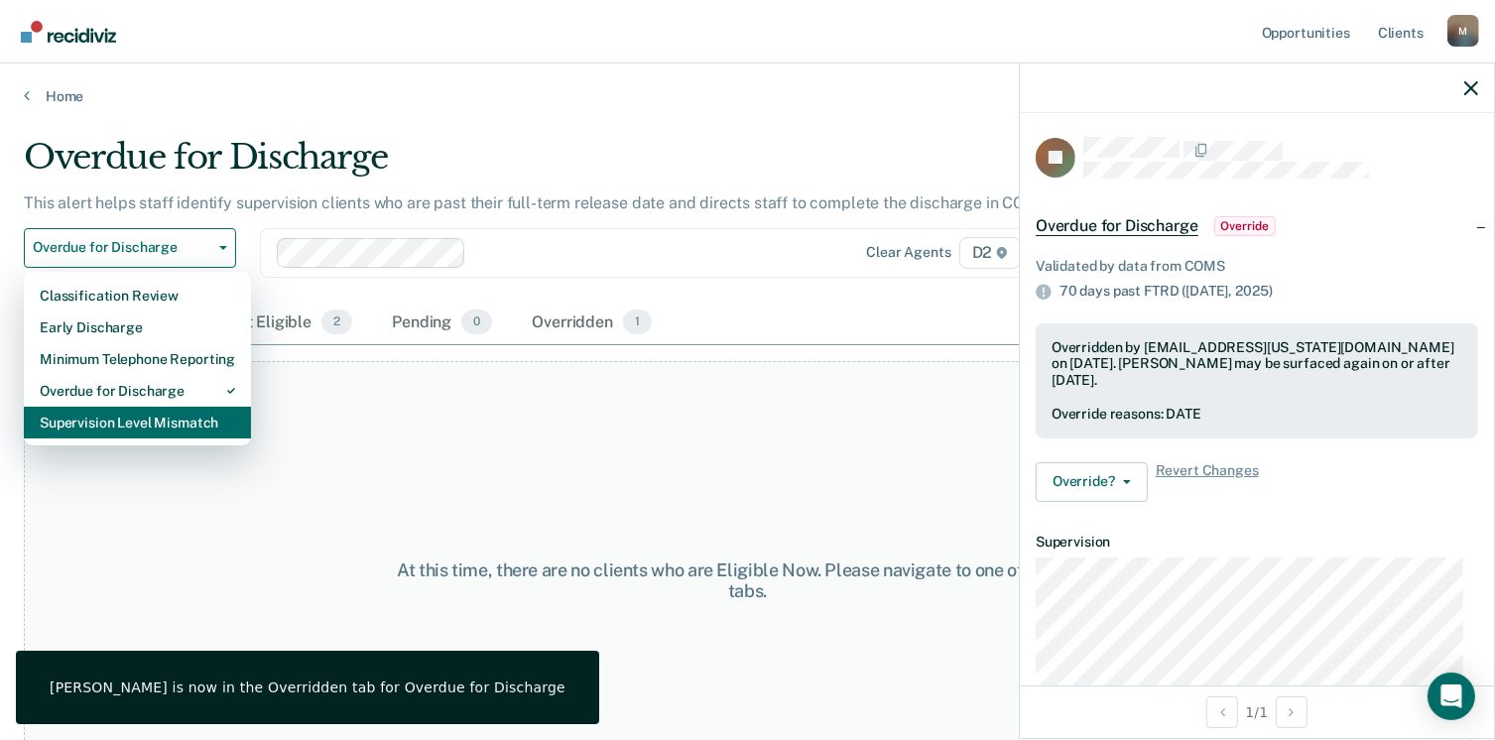
click at [157, 433] on div "Supervision Level Mismatch" at bounding box center [137, 423] width 195 height 32
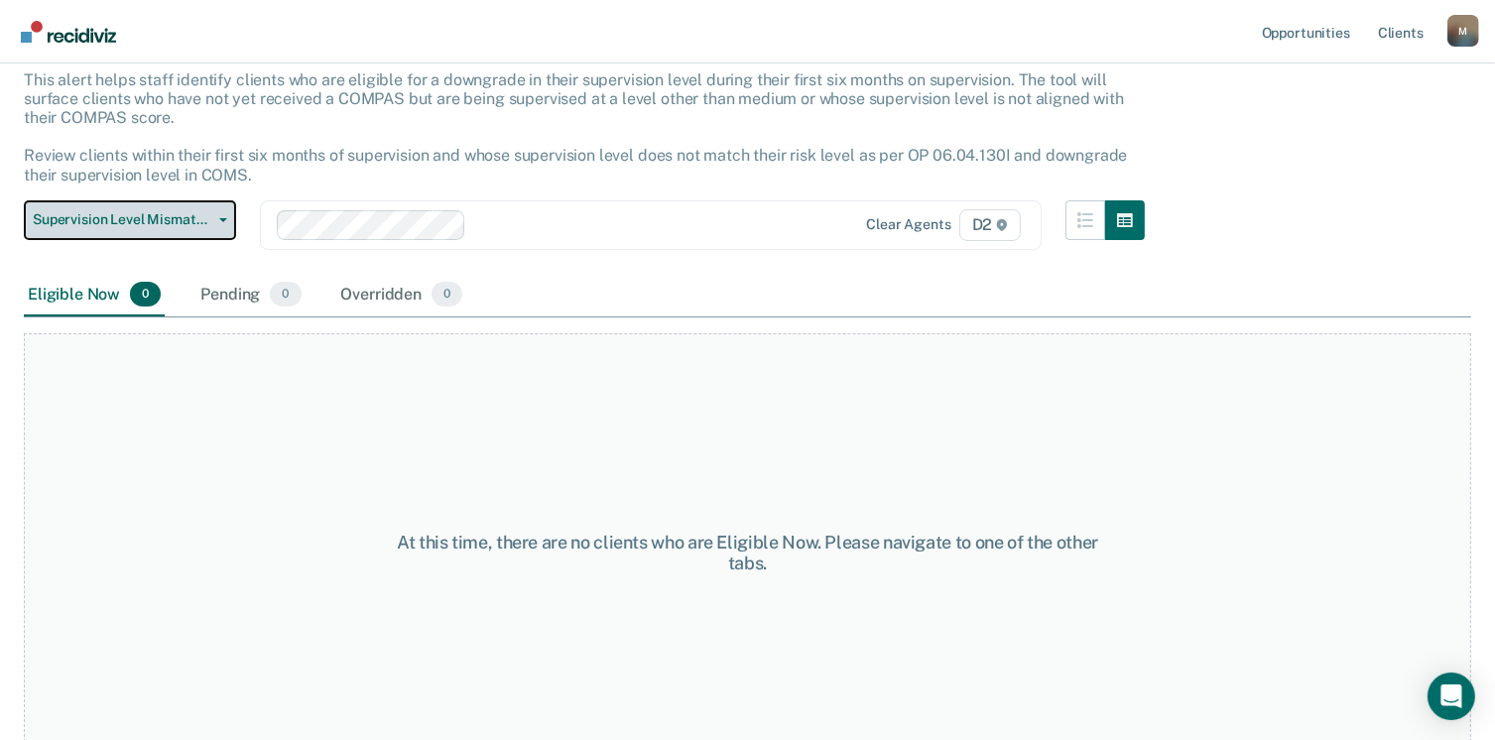
scroll to position [153, 0]
